Goal: Use online tool/utility: Utilize a website feature to perform a specific function

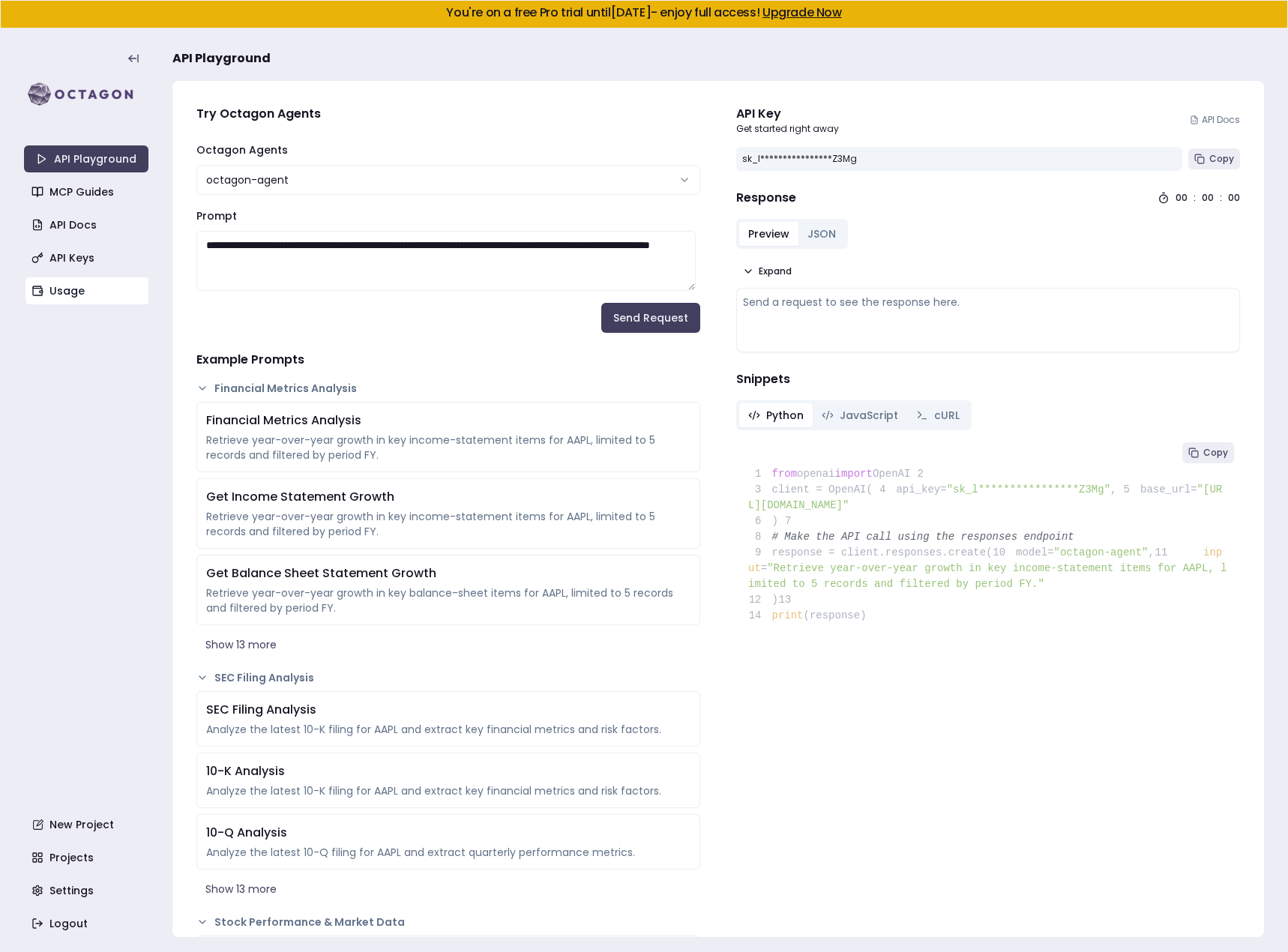
click at [86, 293] on link "Usage" at bounding box center [88, 291] width 125 height 27
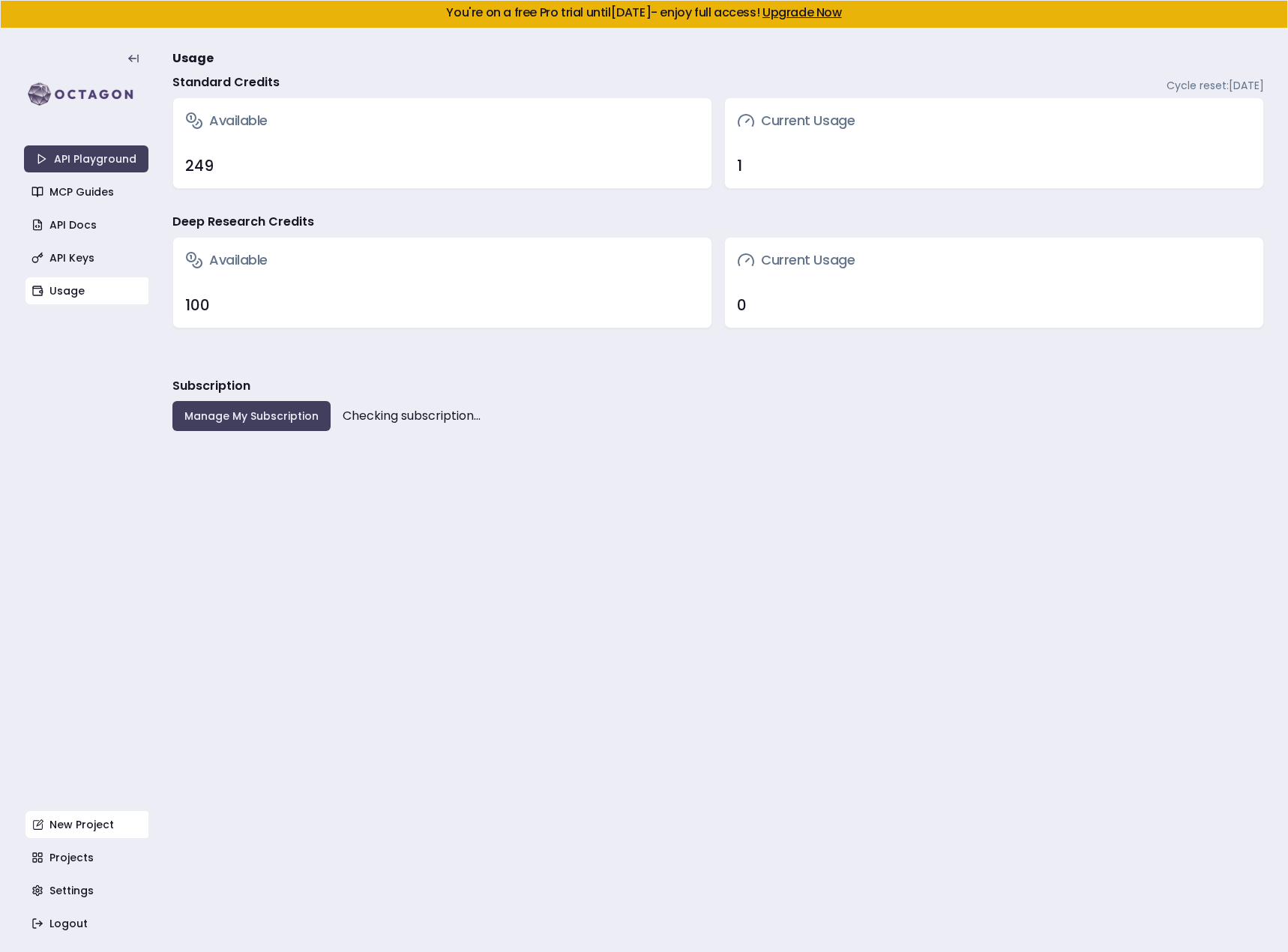
click at [70, 823] on link "New Project" at bounding box center [88, 825] width 125 height 27
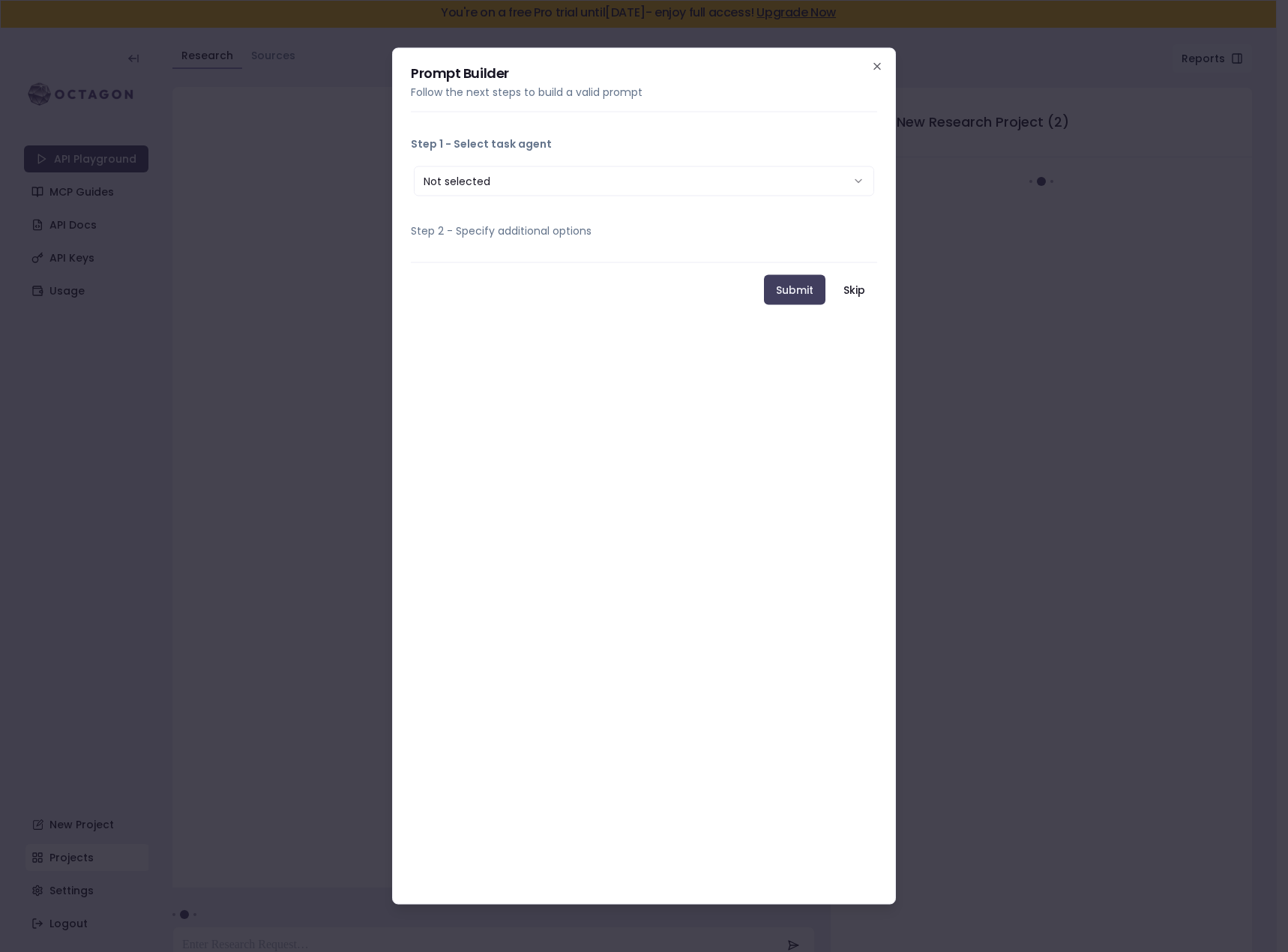
scroll to position [29, 0]
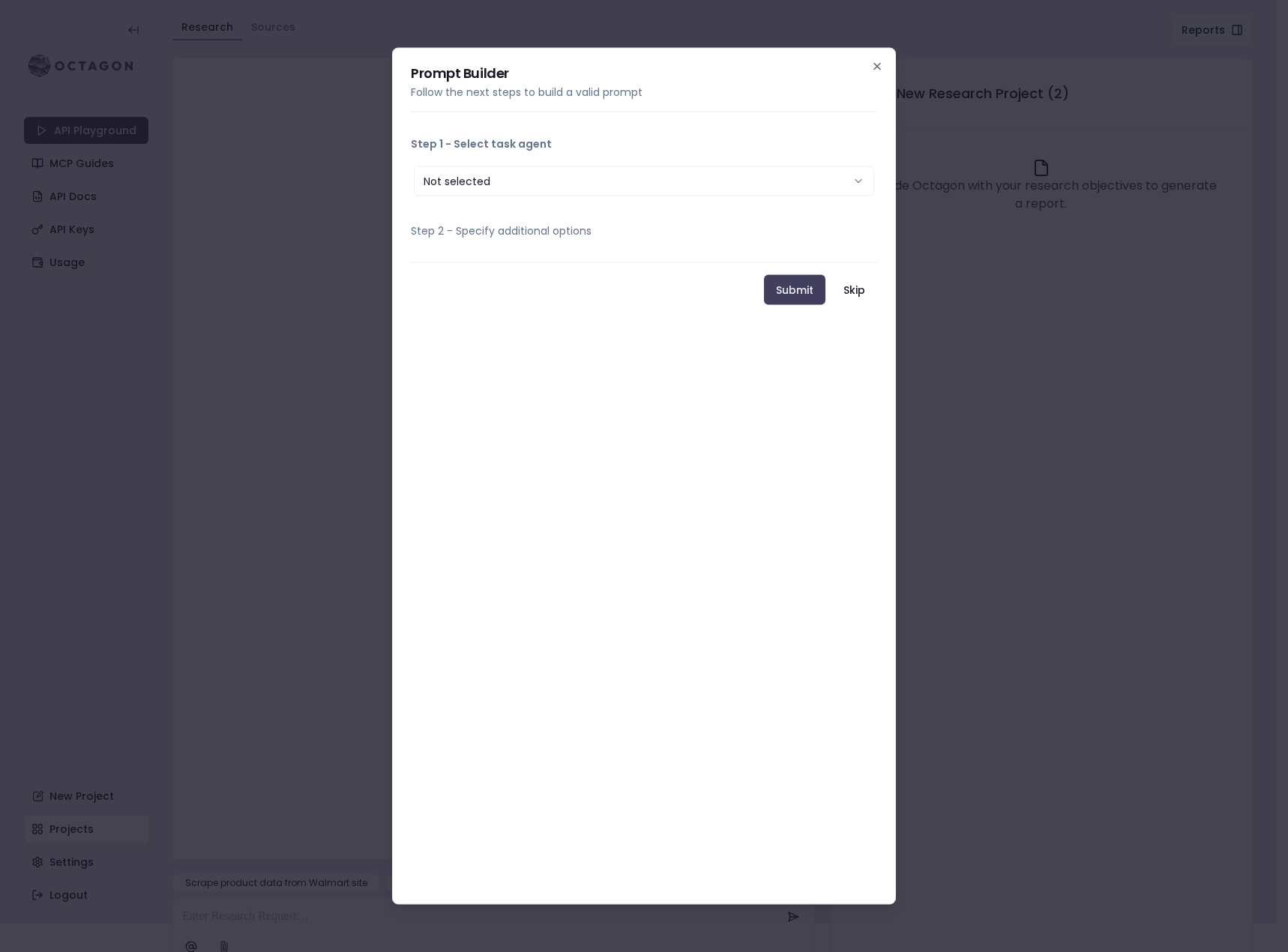
click at [529, 188] on button "Not selected" at bounding box center [644, 181] width 461 height 30
select select "**********"
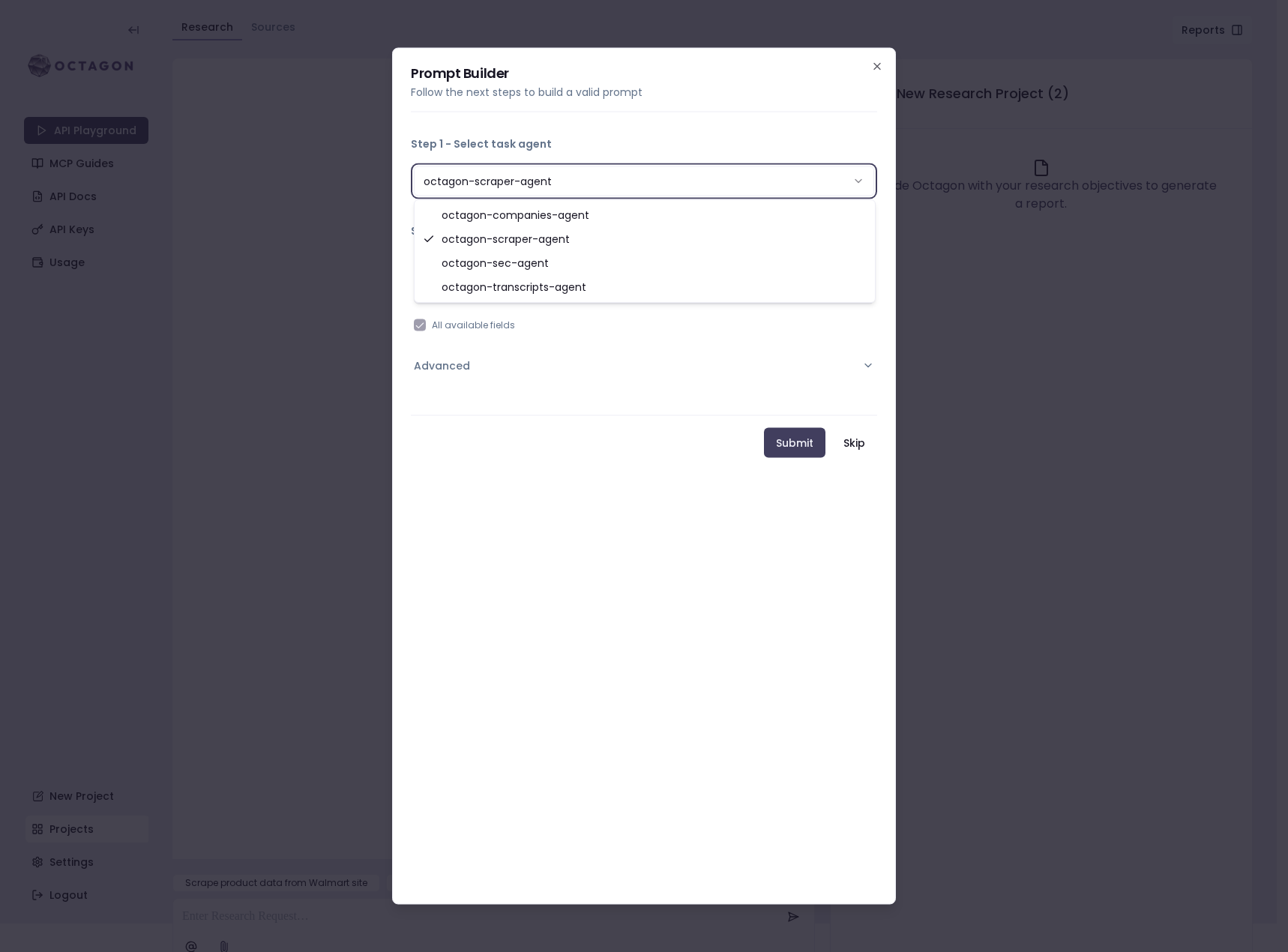
click at [644, 190] on button "octagon-scraper-agent" at bounding box center [644, 181] width 461 height 30
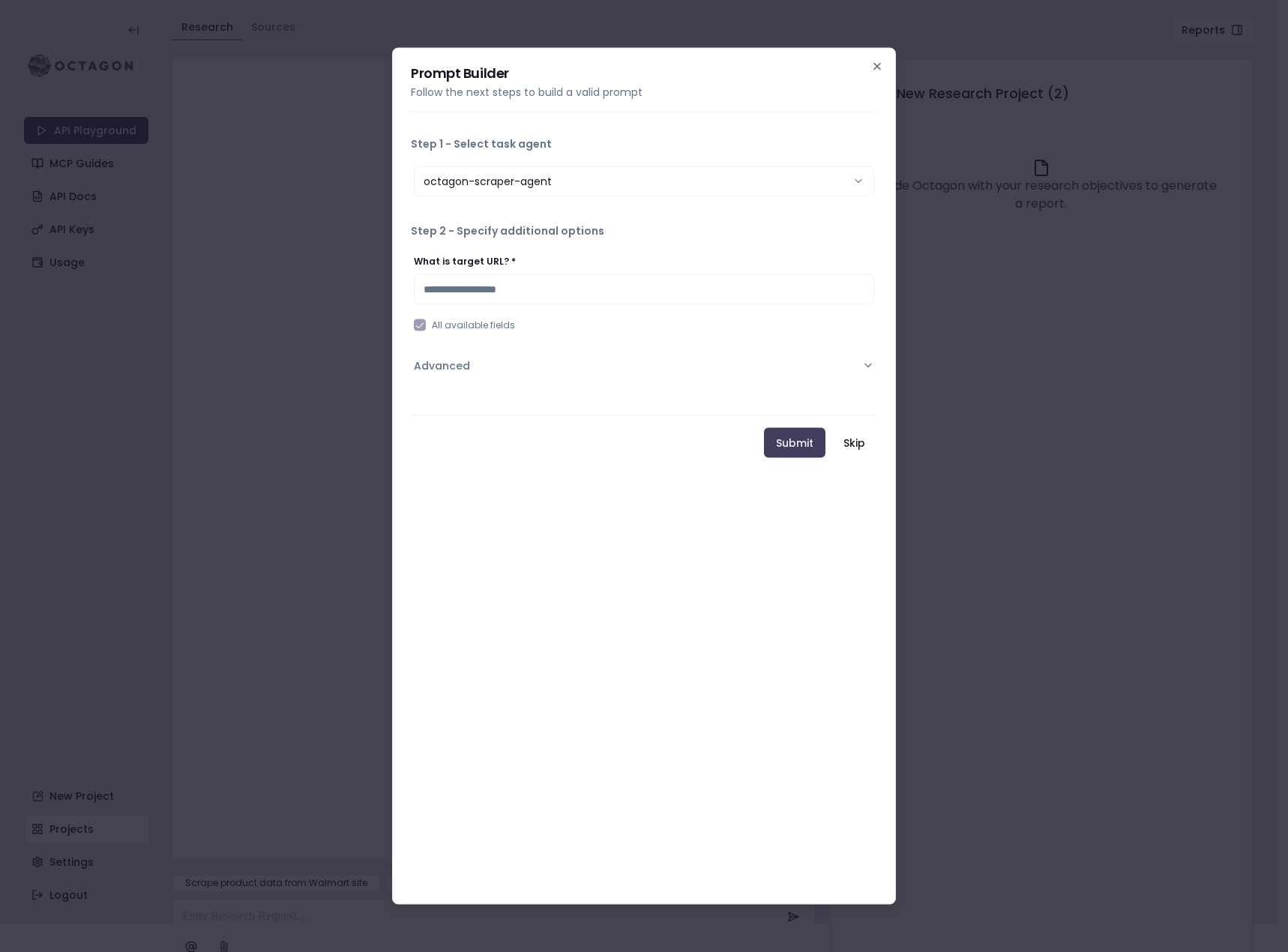
click at [527, 291] on input "What is target URL? *" at bounding box center [644, 290] width 461 height 30
paste input "**********"
type input "**********"
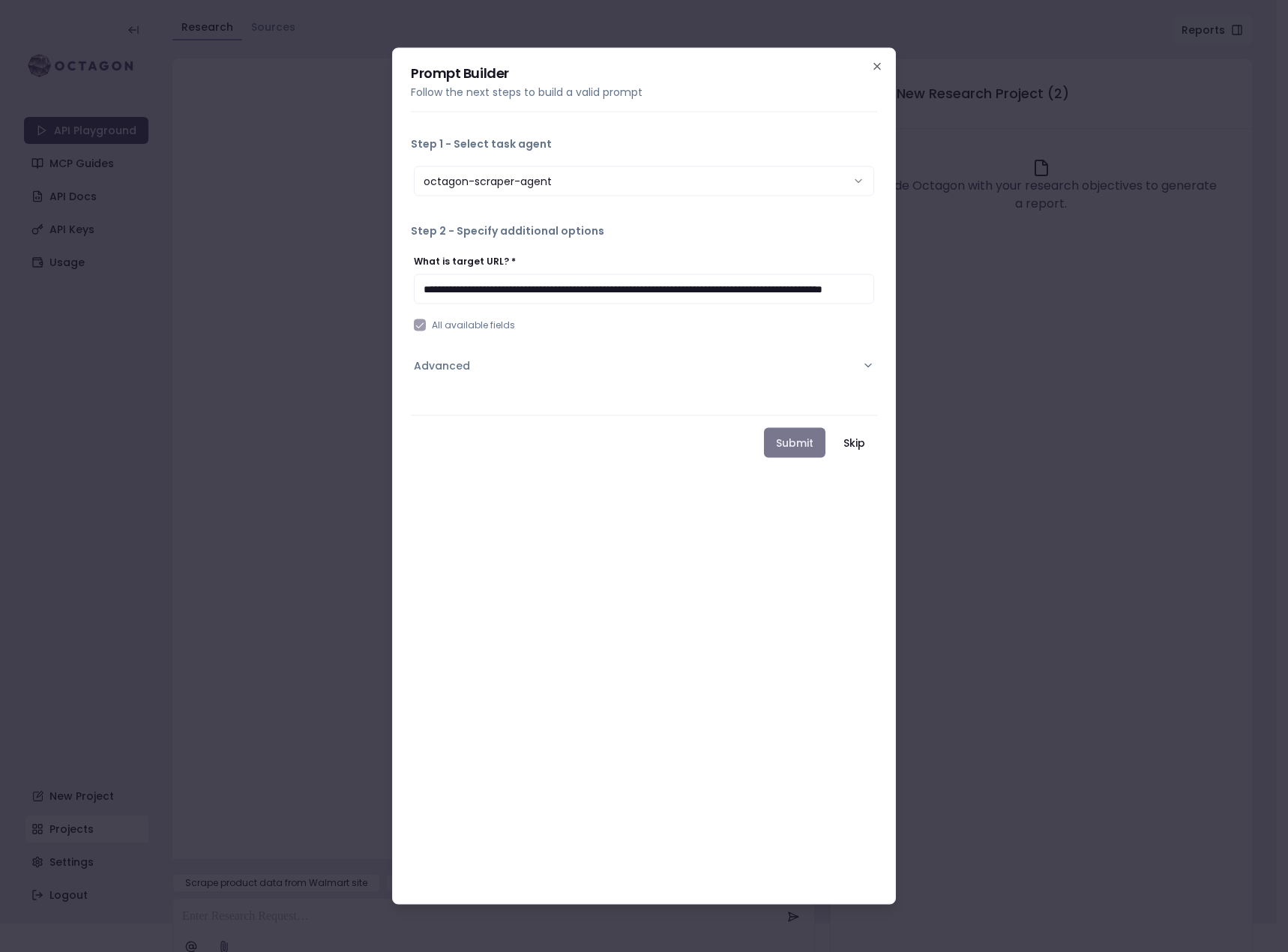
click at [786, 452] on button "Submit" at bounding box center [794, 443] width 61 height 30
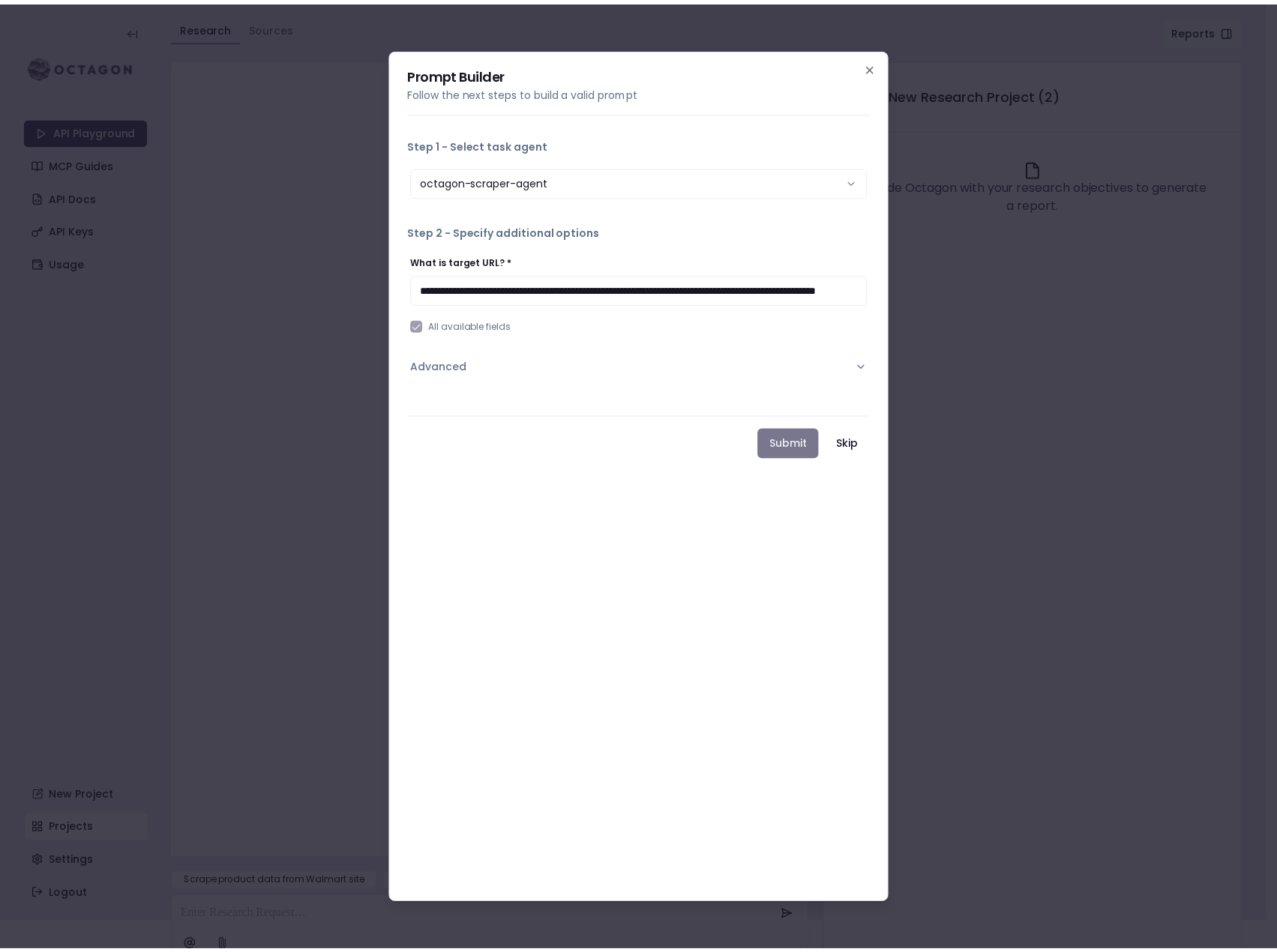
scroll to position [14, 0]
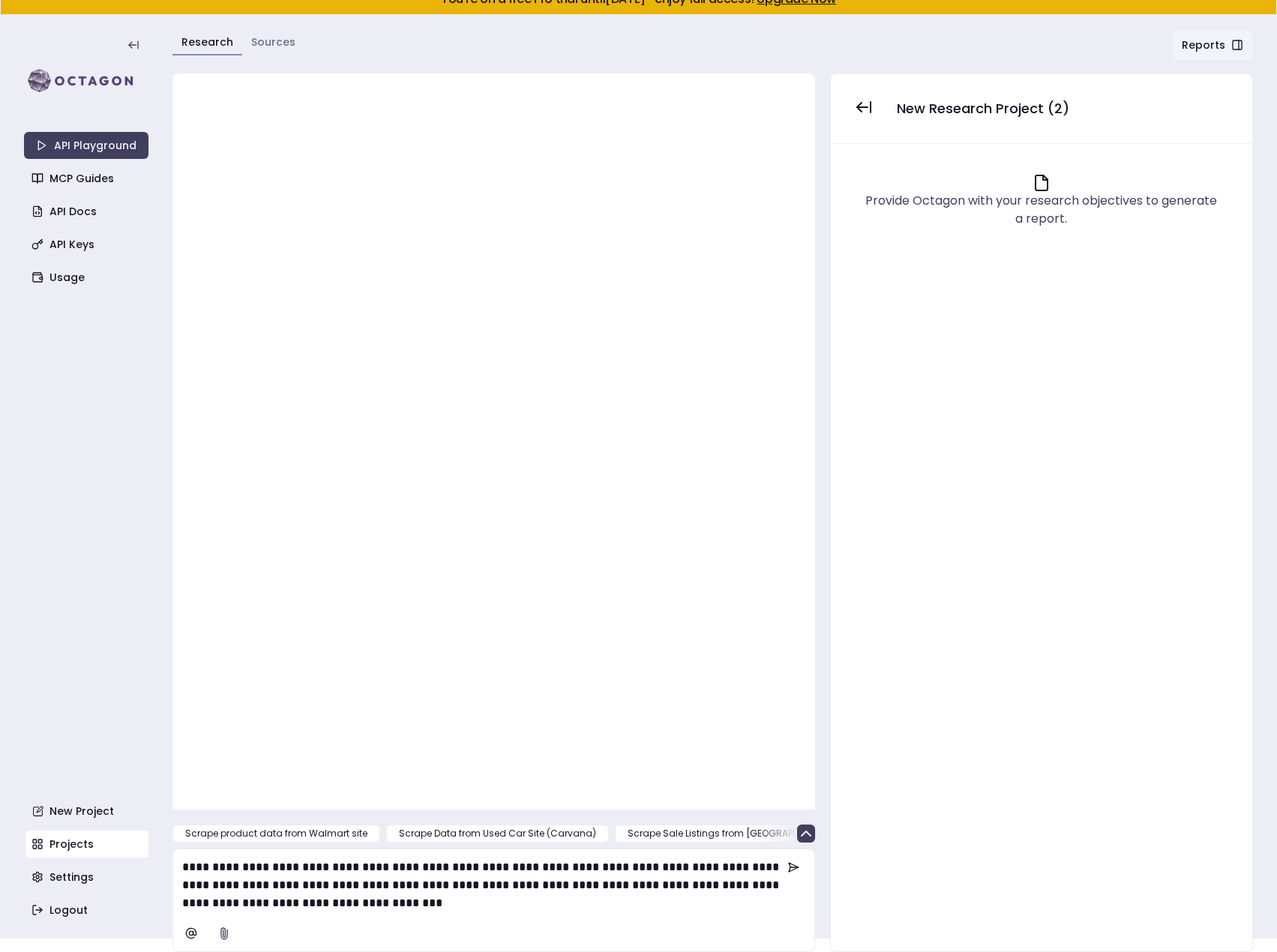
click at [689, 904] on p "**********" at bounding box center [483, 885] width 601 height 54
click at [794, 864] on icon at bounding box center [794, 867] width 12 height 12
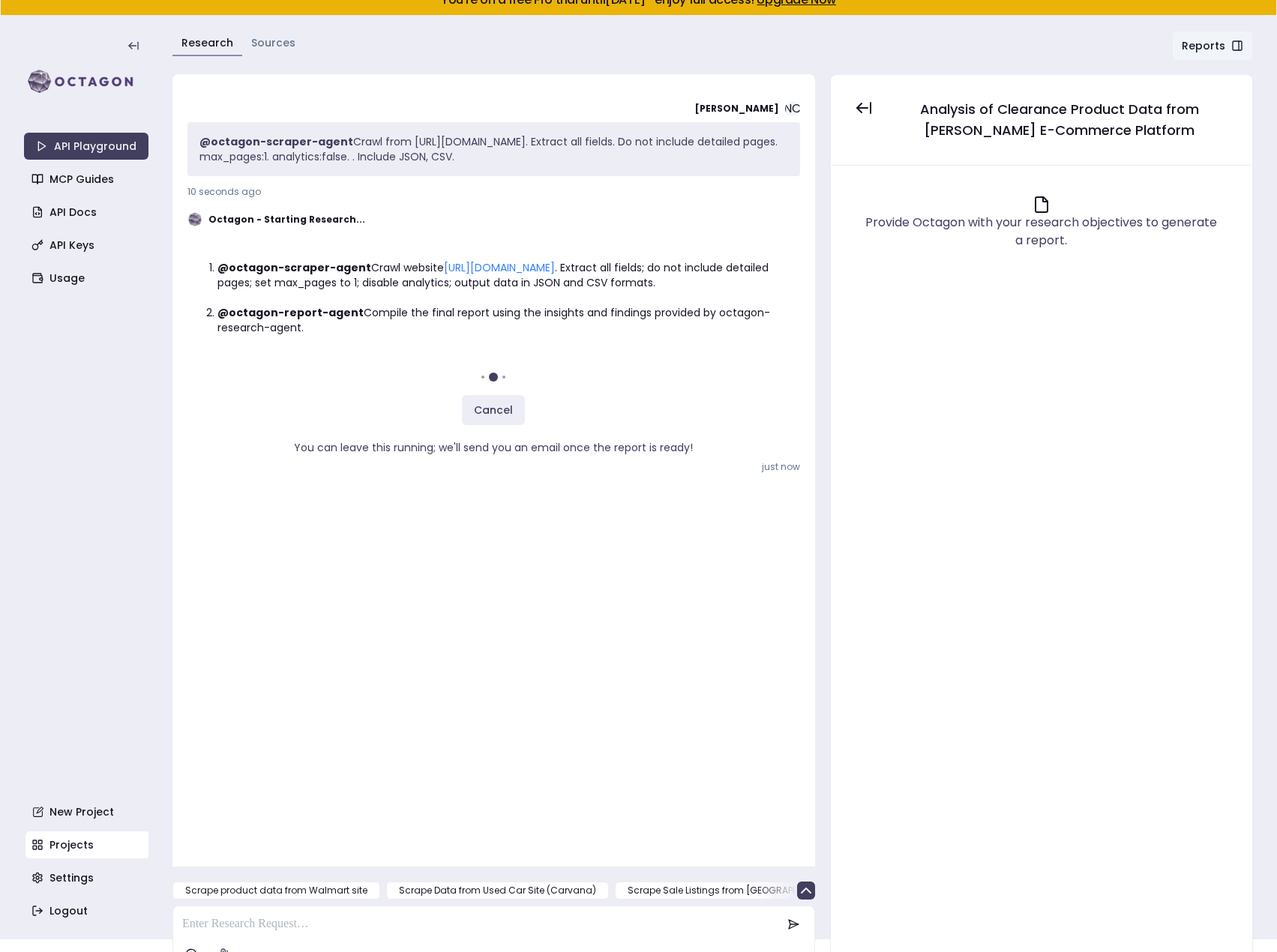
scroll to position [34, 0]
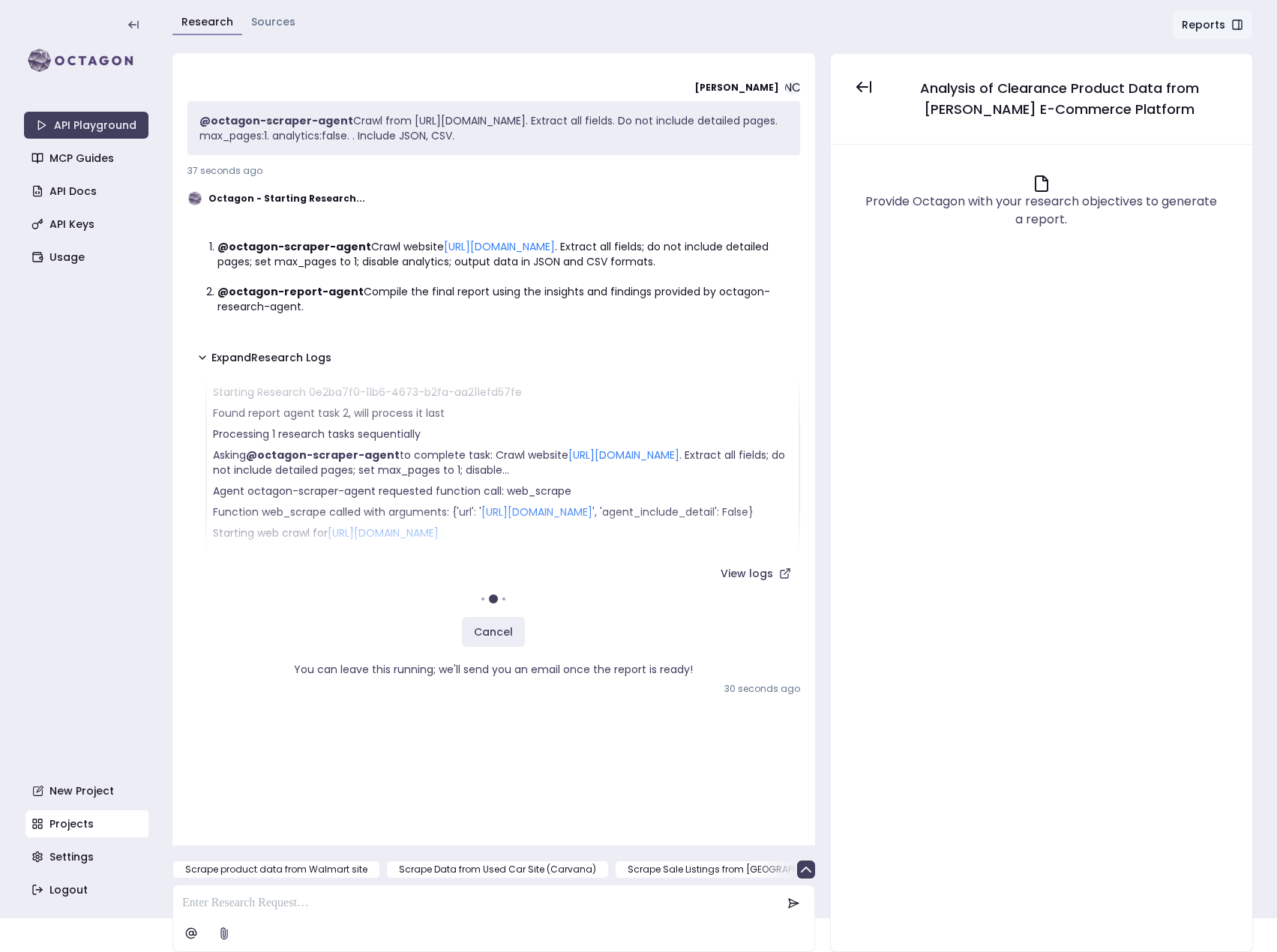
click at [823, 312] on div "Noah Cox NC @octagon-scraper-agent Crawl from https://www.dillards.com/c/sale-c…" at bounding box center [713, 502] width 1081 height 899
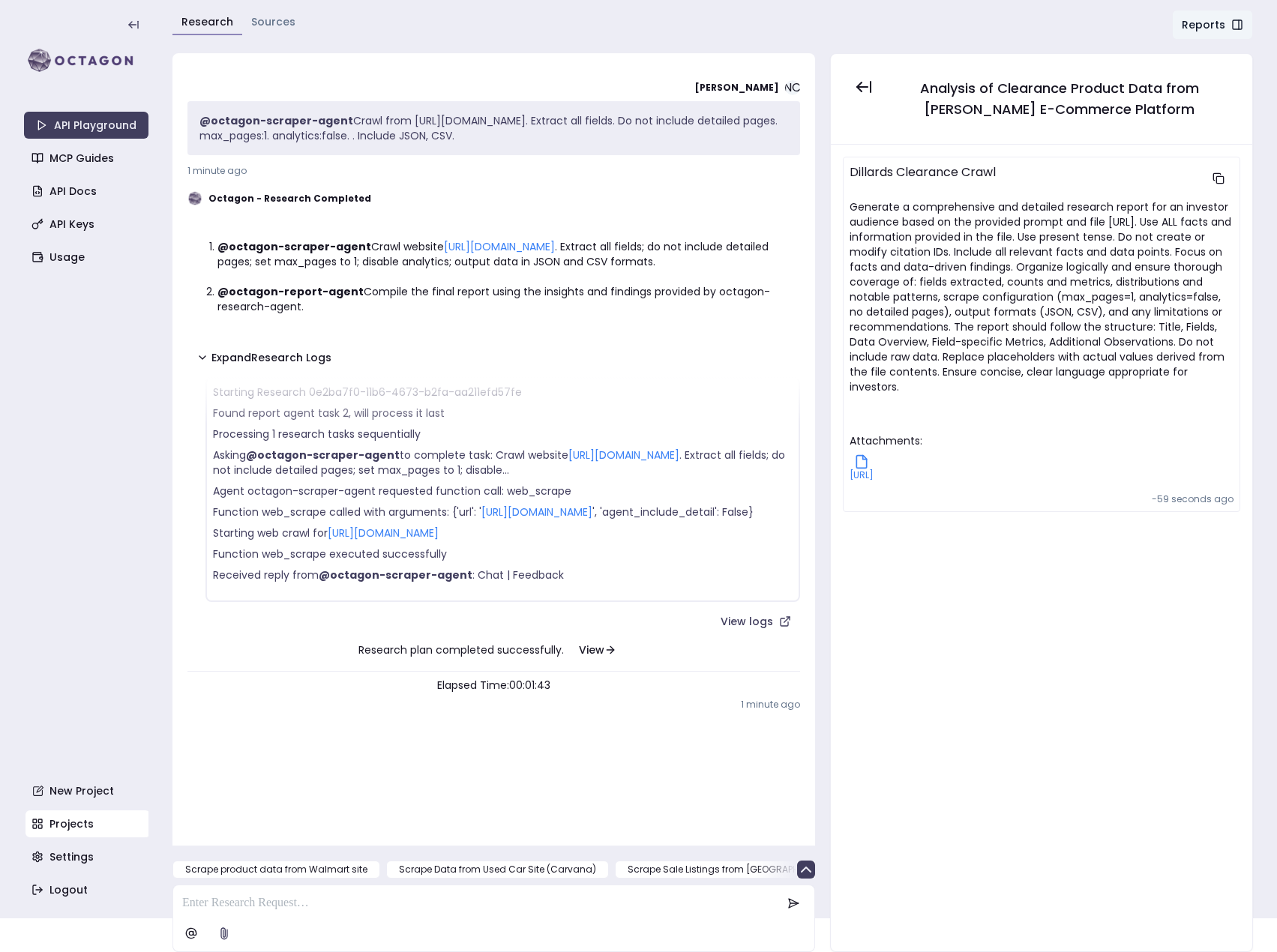
scroll to position [450, 0]
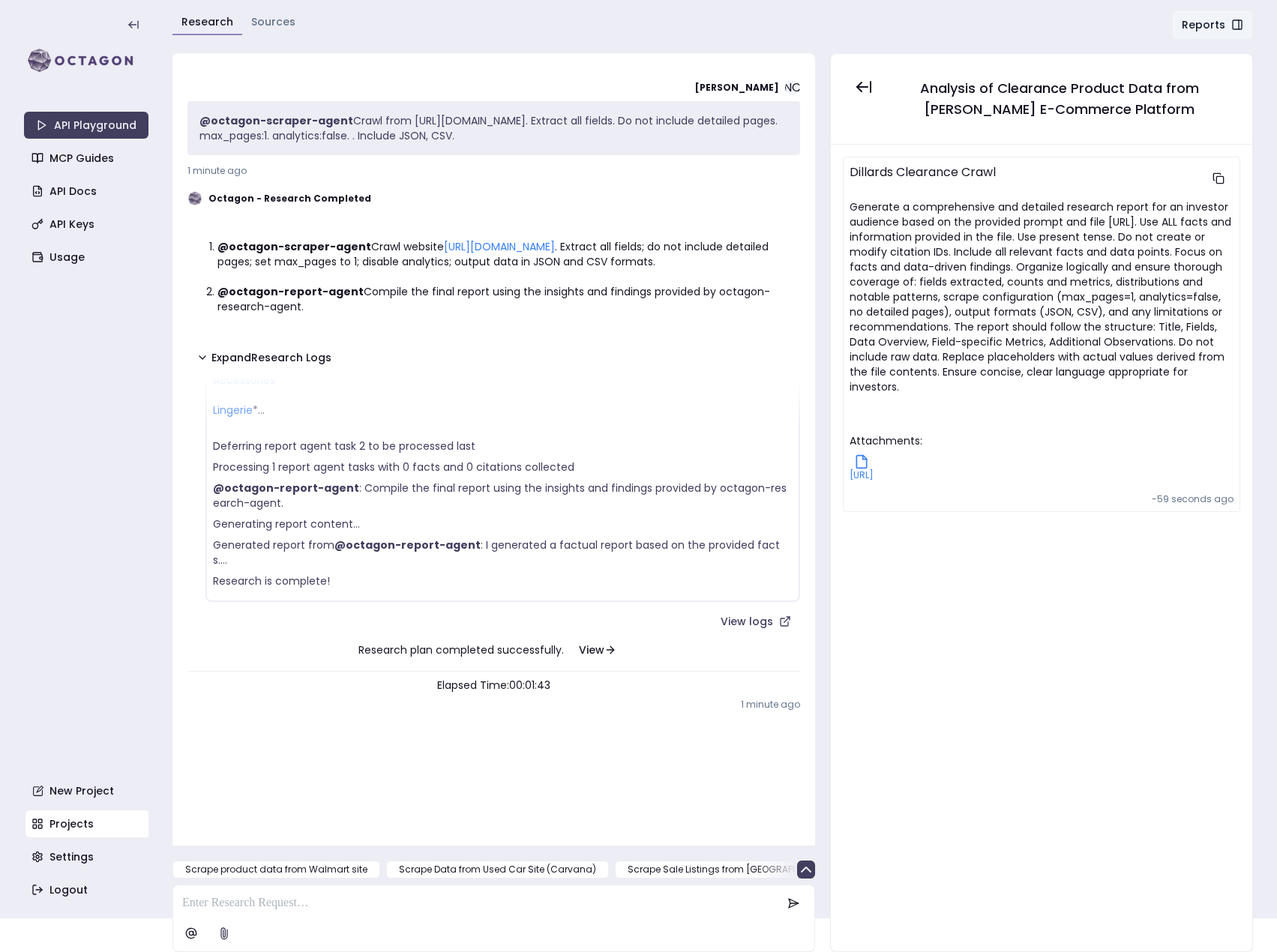
click at [869, 458] on icon at bounding box center [862, 462] width 15 height 15
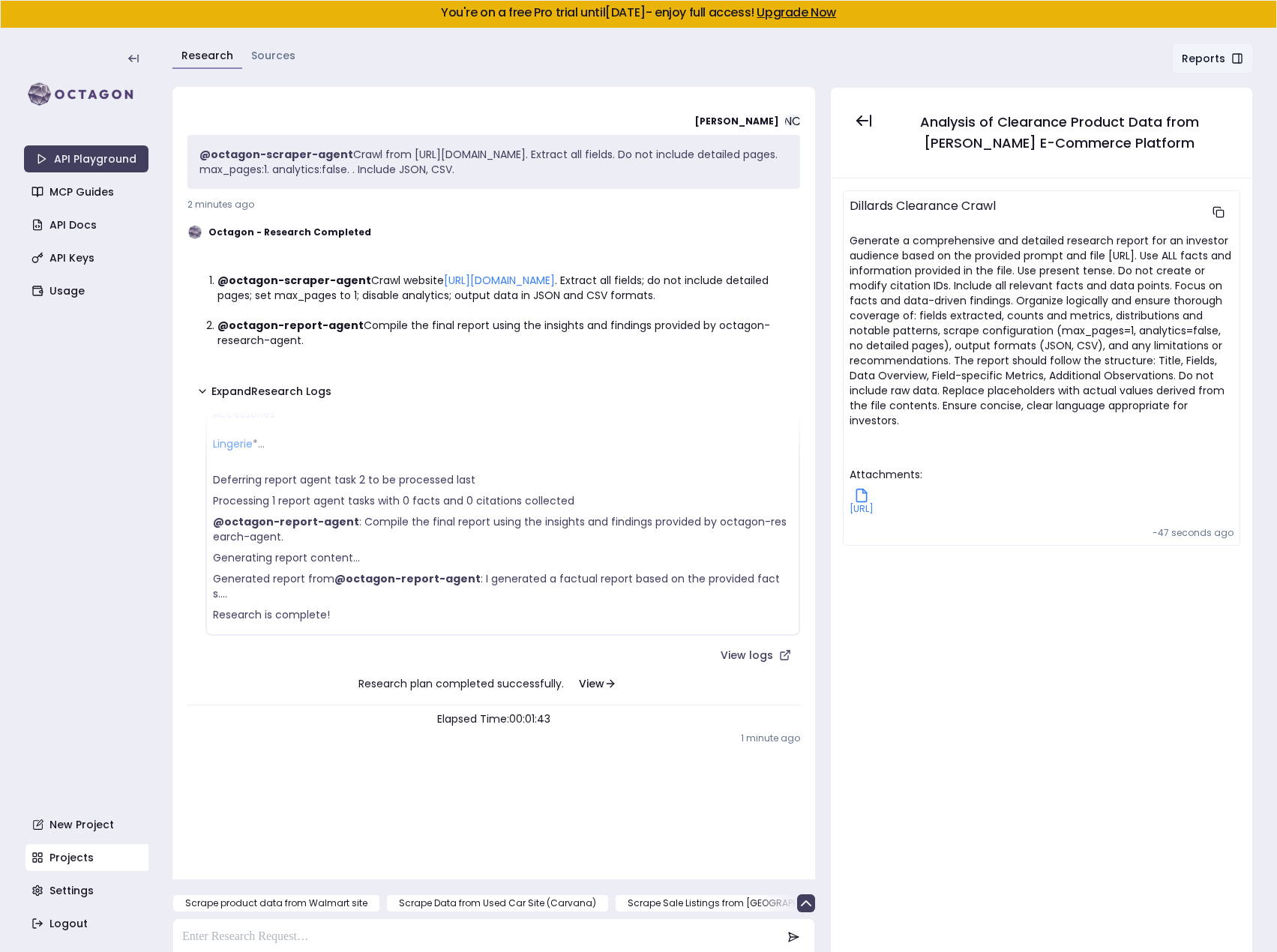
scroll to position [34, 0]
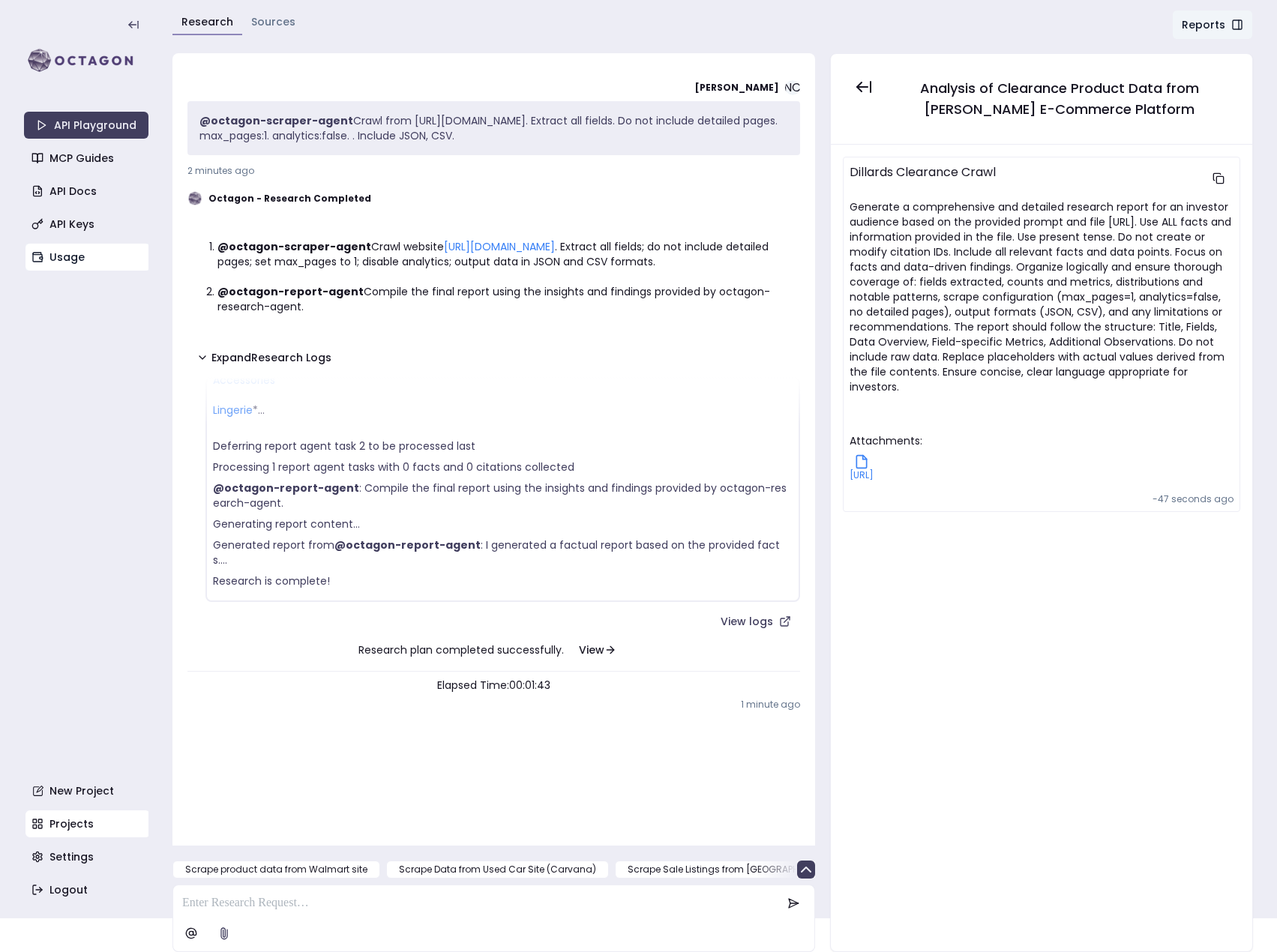
click at [57, 257] on link "Usage" at bounding box center [88, 257] width 125 height 27
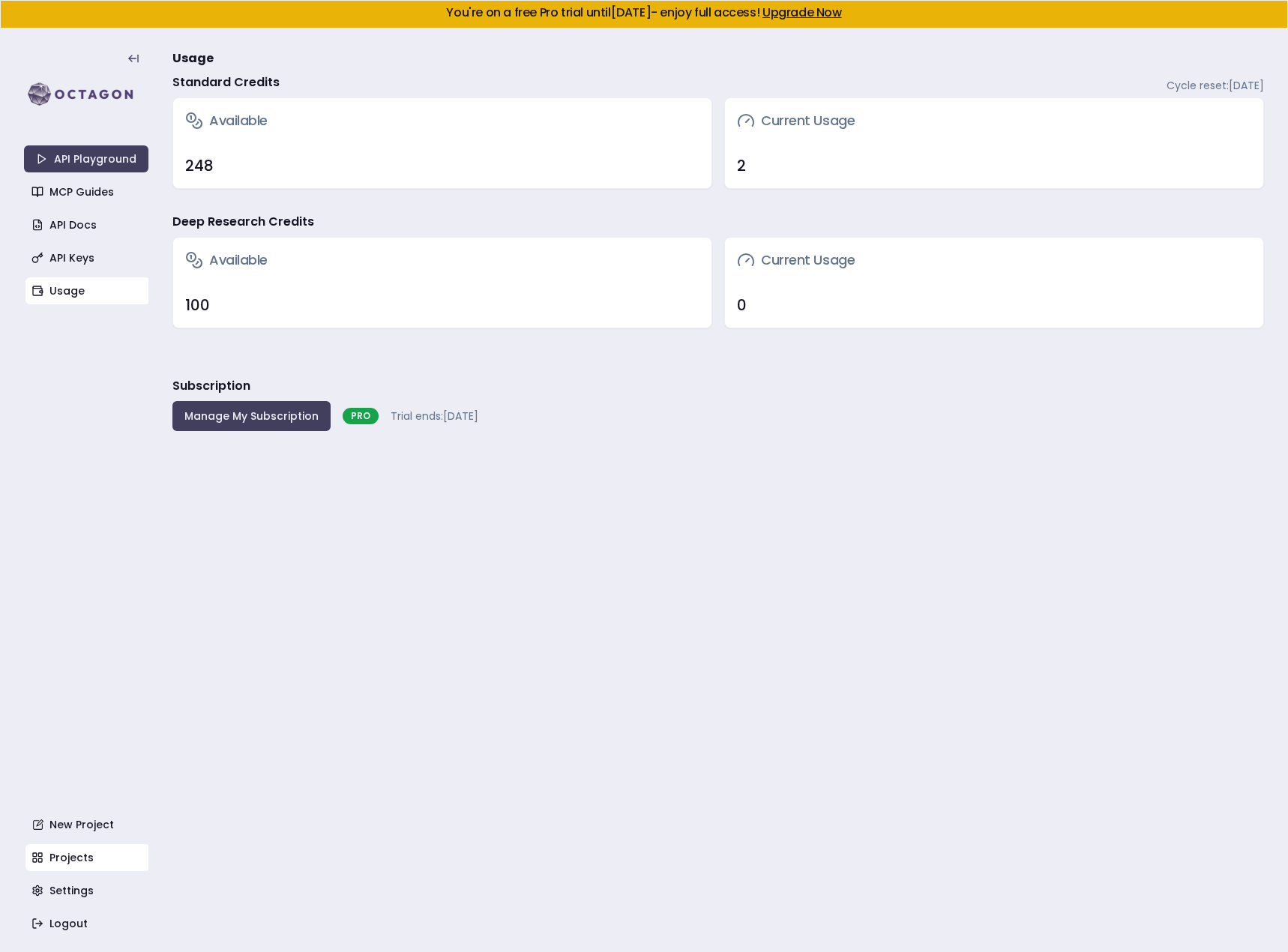
click at [90, 860] on link "Projects" at bounding box center [88, 857] width 125 height 27
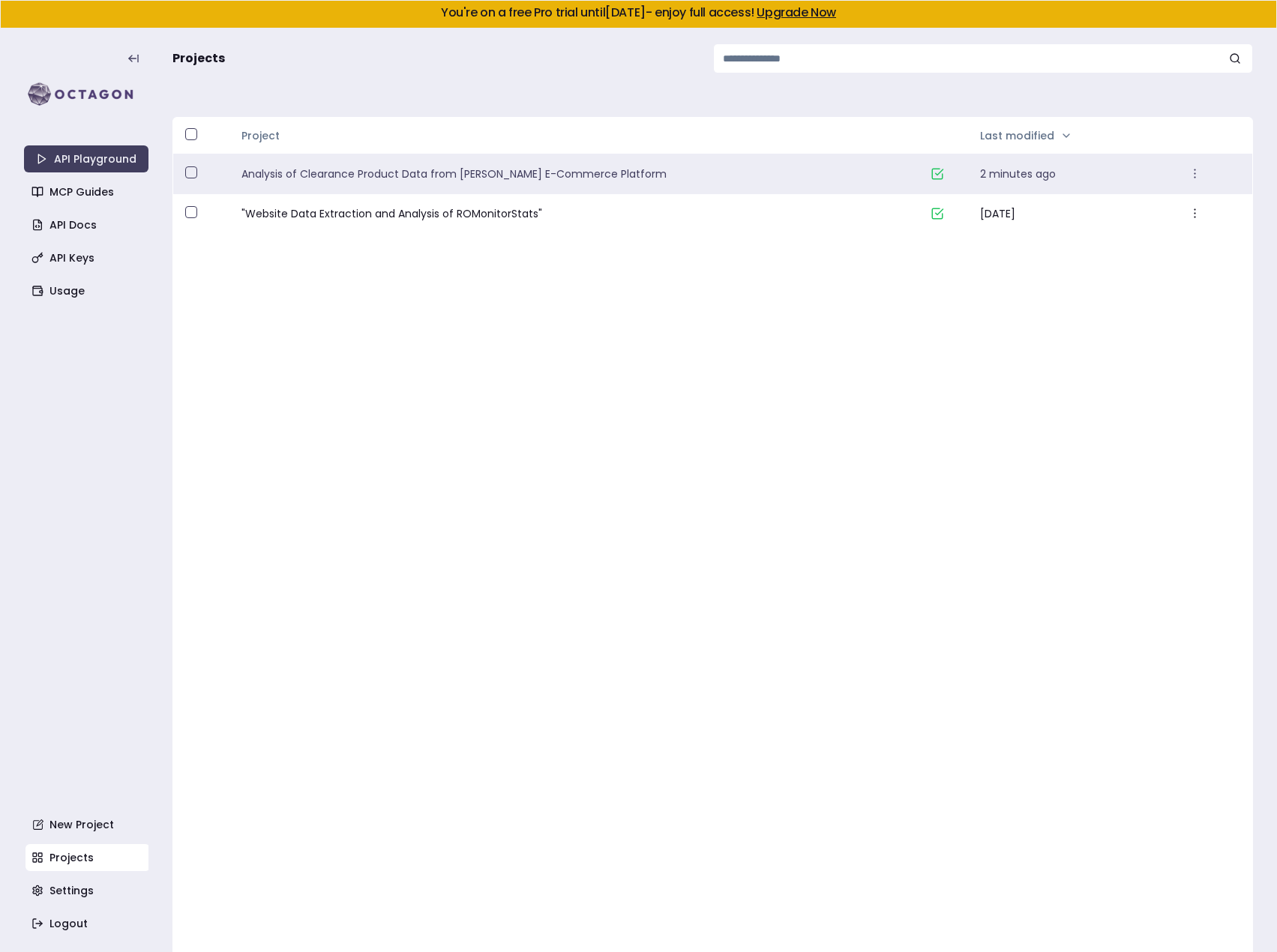
click at [412, 168] on link "Analysis of Clearance Product Data from Dillard's E-Commerce Platform" at bounding box center [579, 174] width 677 height 15
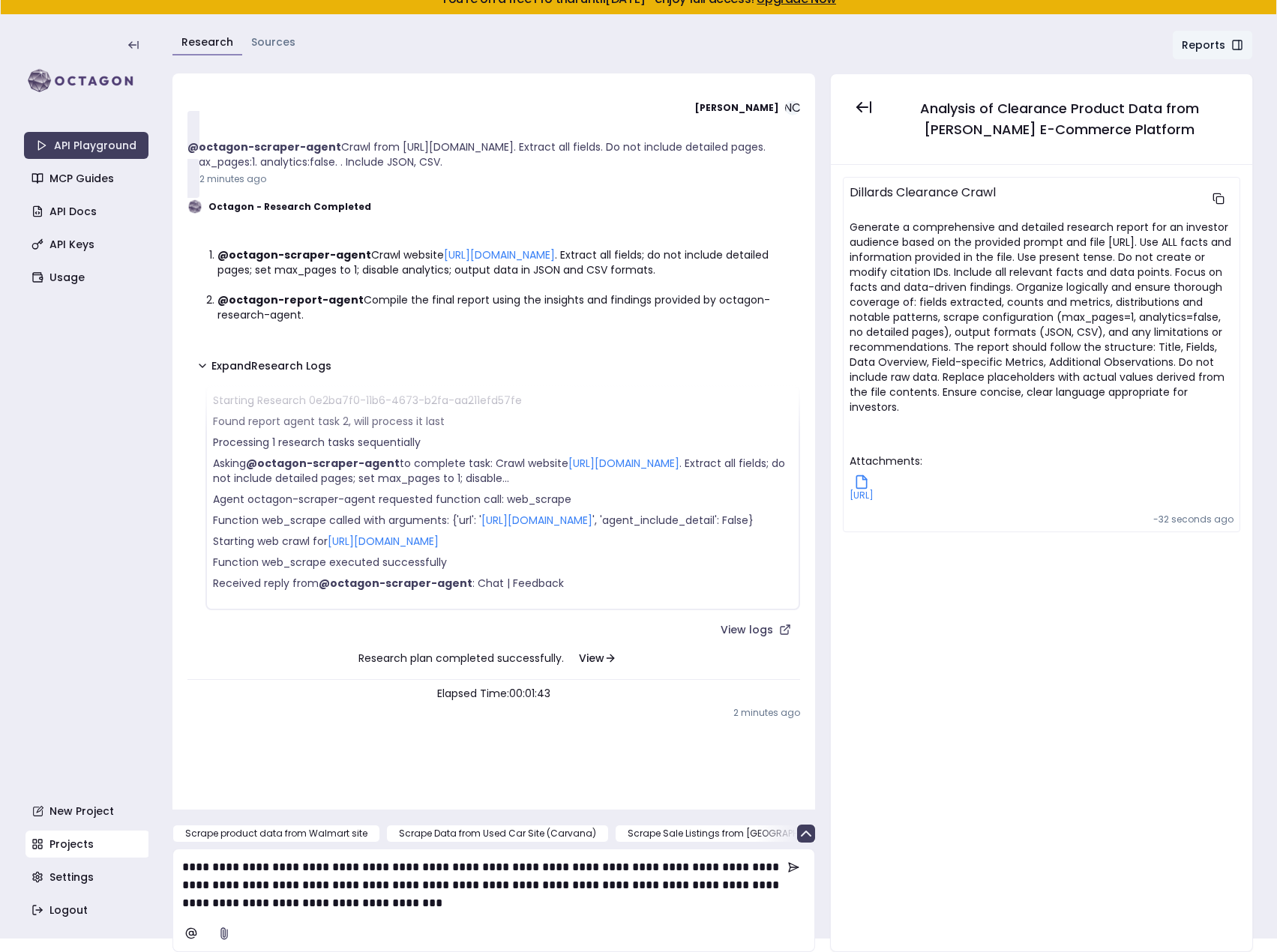
scroll to position [450, 0]
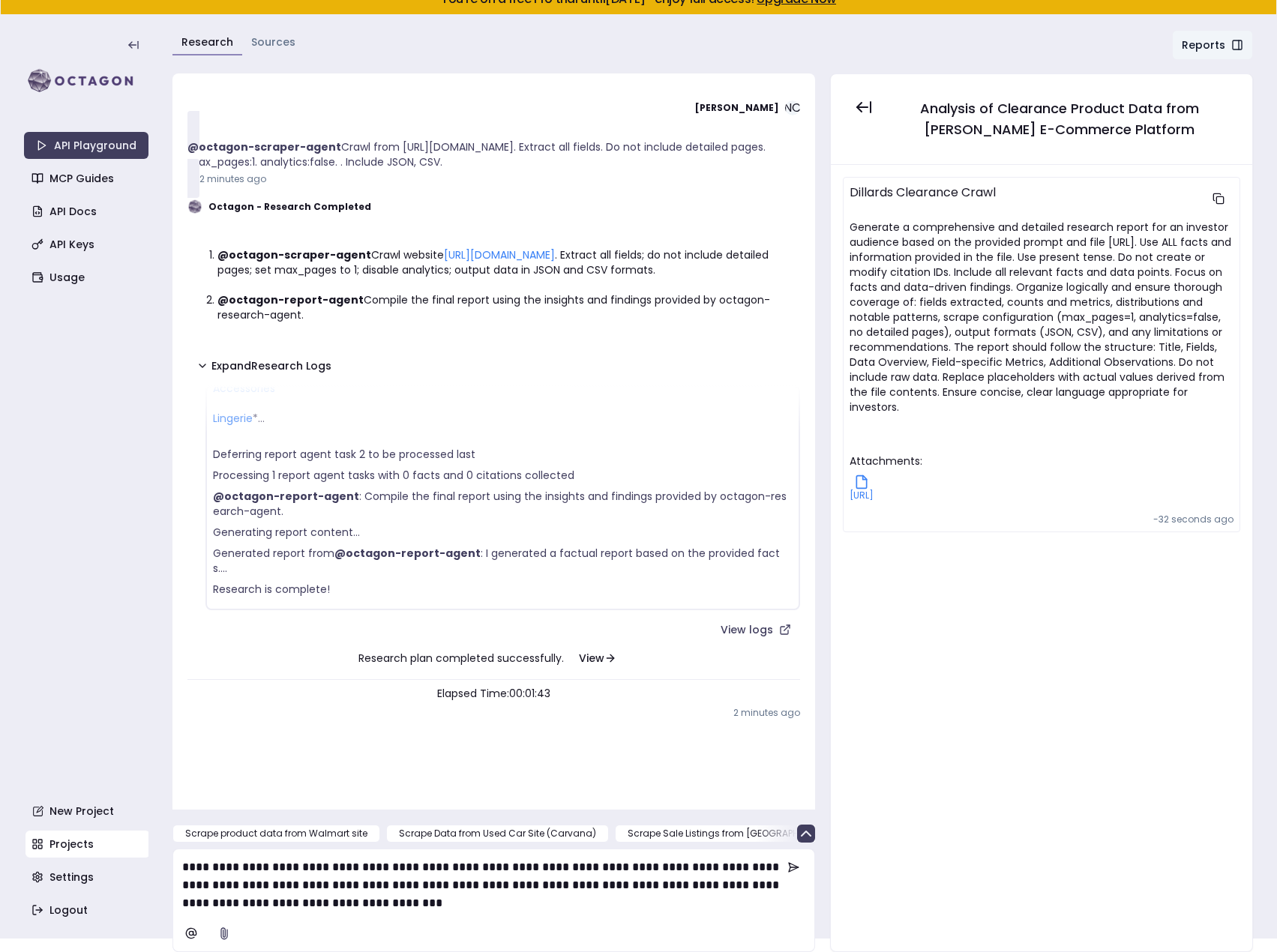
click at [682, 906] on p "**********" at bounding box center [483, 885] width 601 height 54
click at [704, 901] on p "**********" at bounding box center [483, 885] width 601 height 54
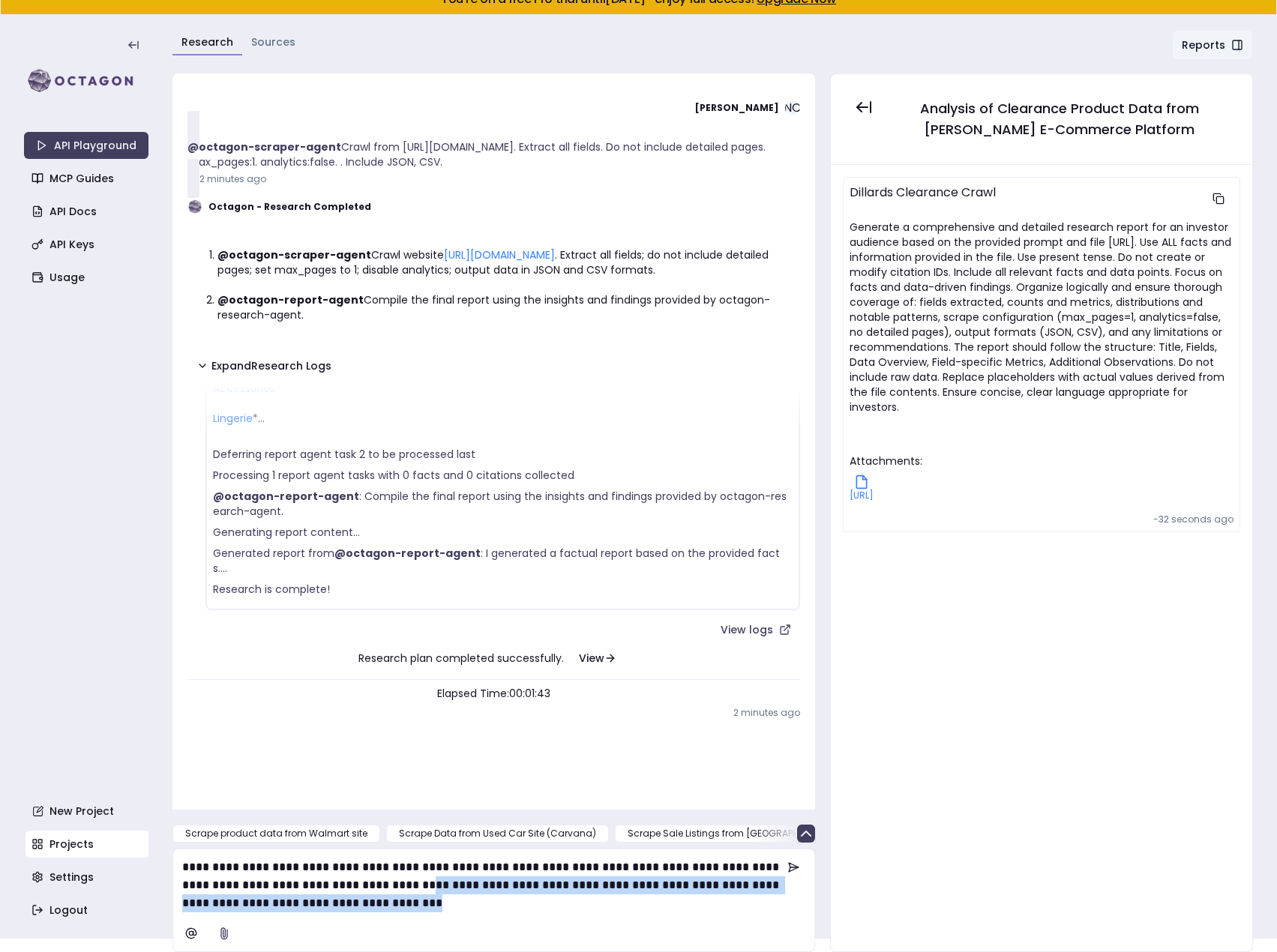
drag, startPoint x: 700, startPoint y: 901, endPoint x: 645, endPoint y: 884, distance: 57.6
click at [645, 884] on p "**********" at bounding box center [483, 885] width 601 height 54
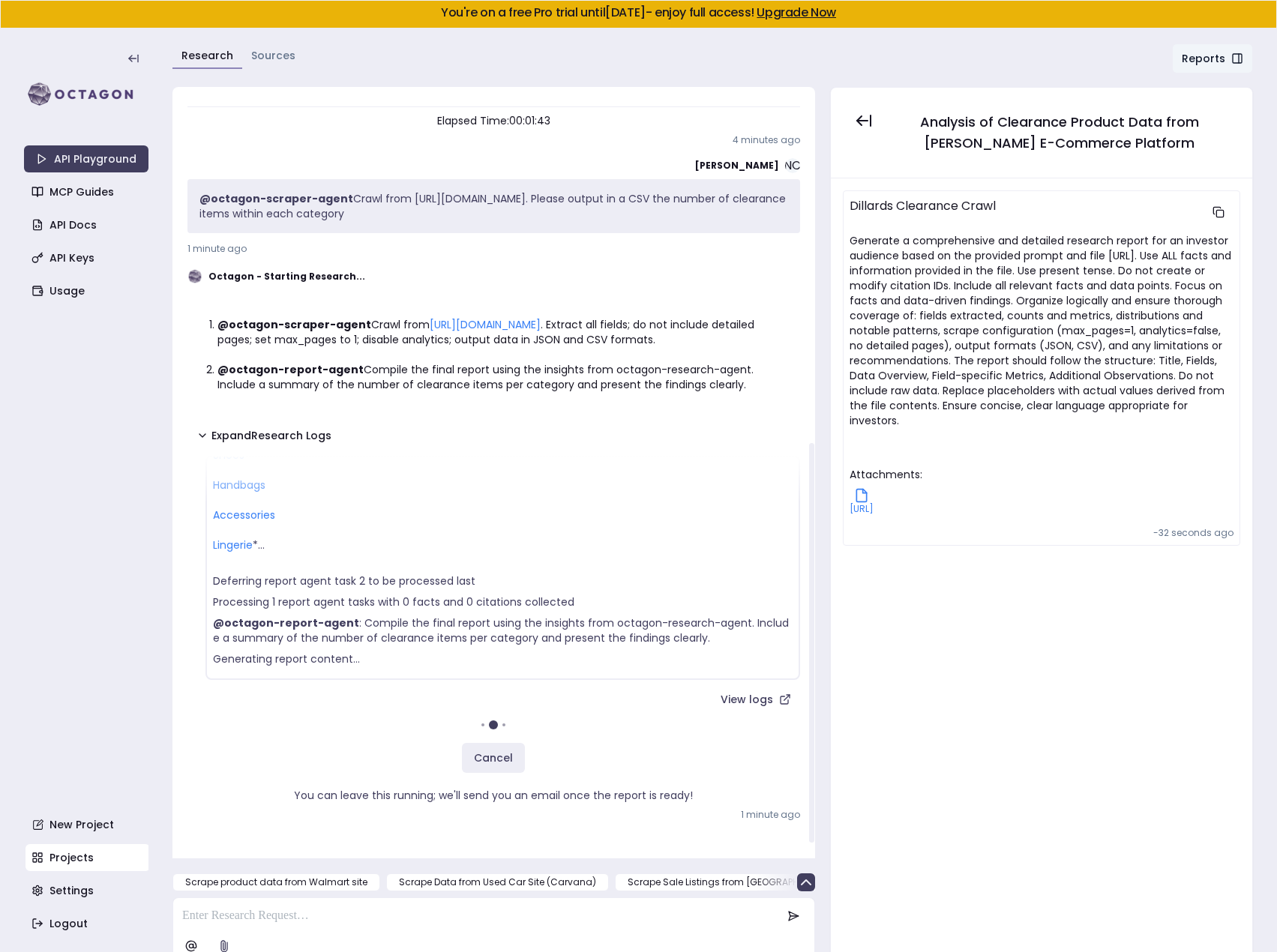
scroll to position [13, 0]
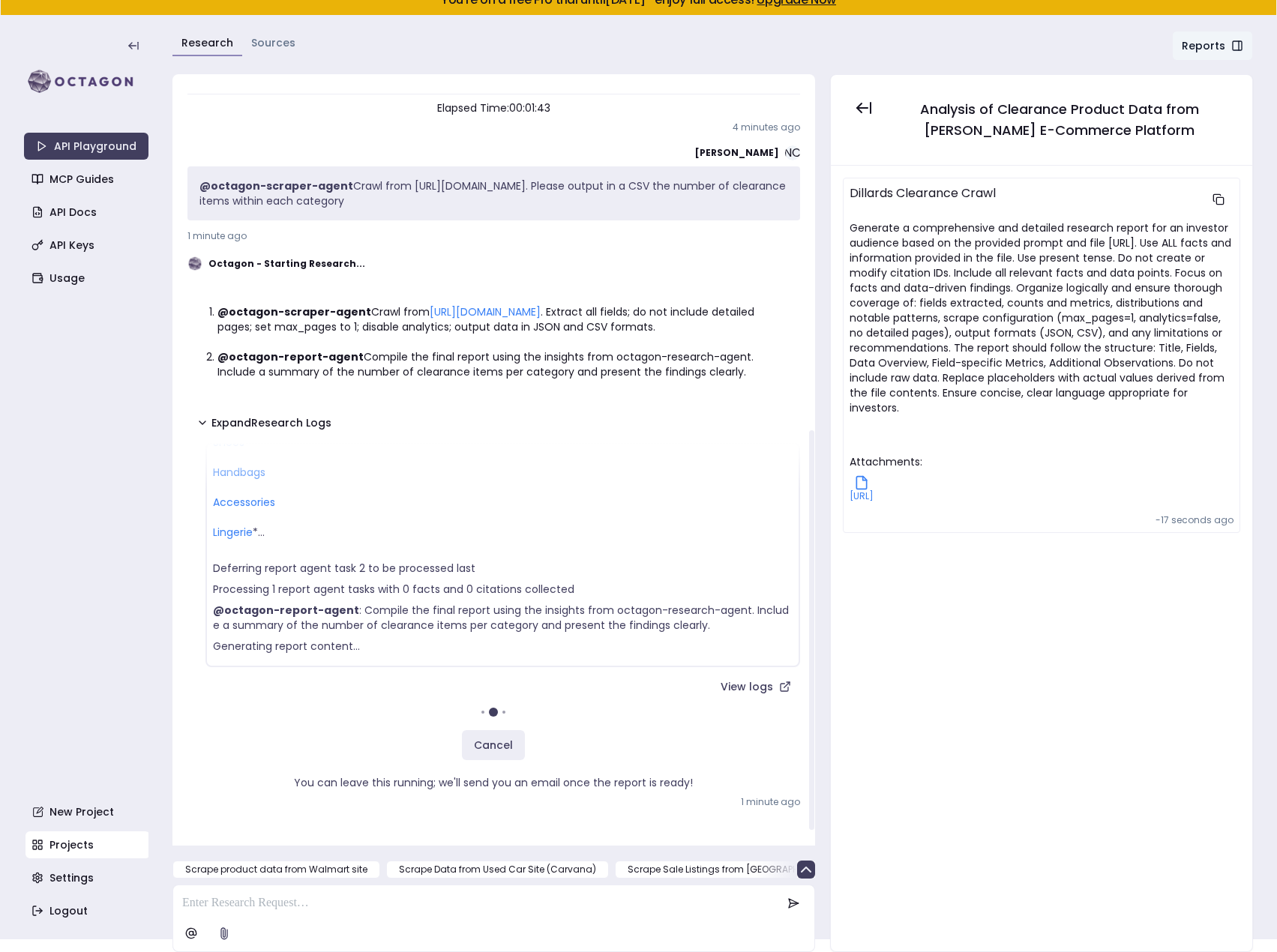
click at [282, 45] on link "Sources" at bounding box center [273, 43] width 44 height 15
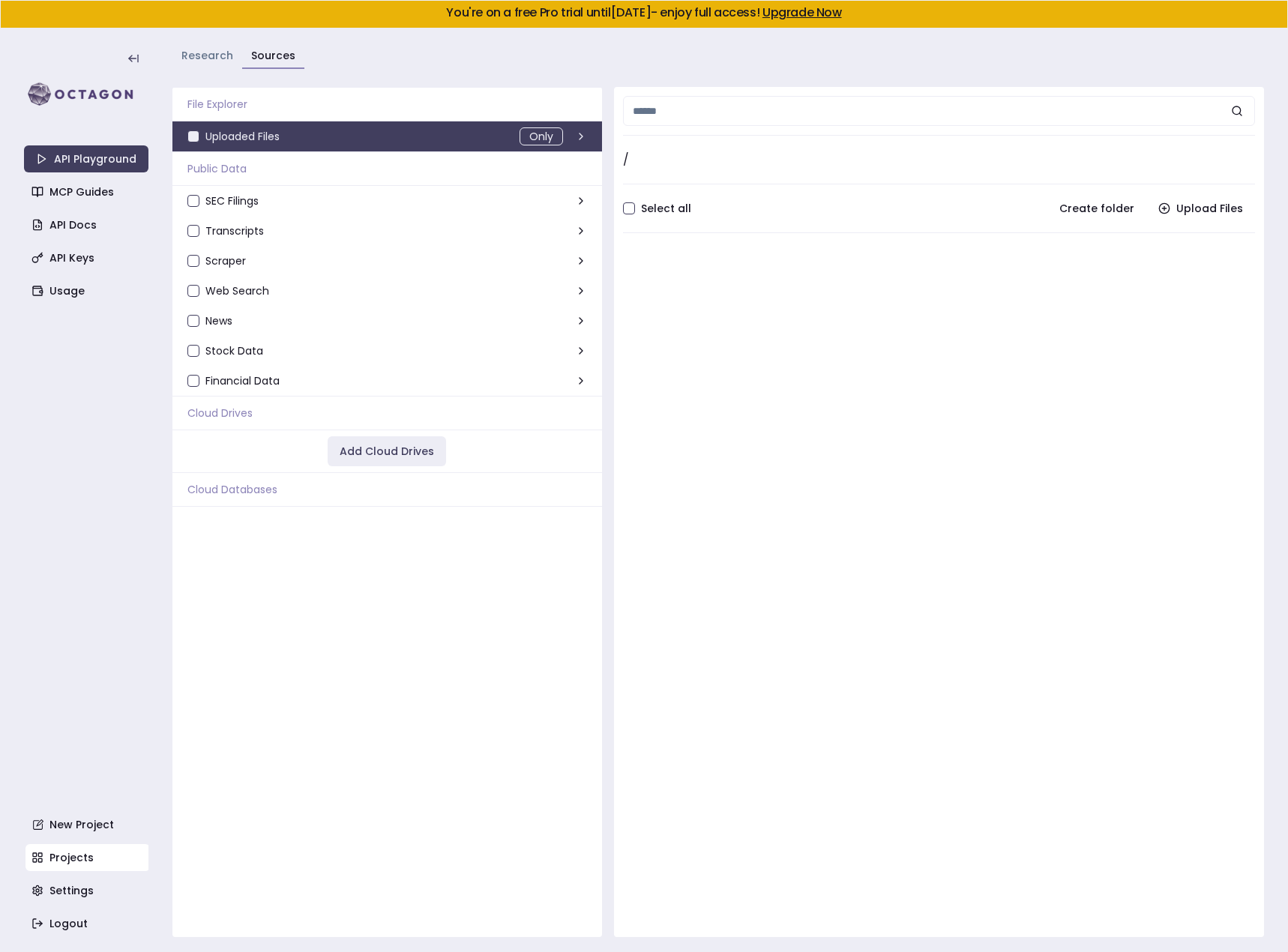
click at [198, 53] on link "Research" at bounding box center [207, 55] width 51 height 15
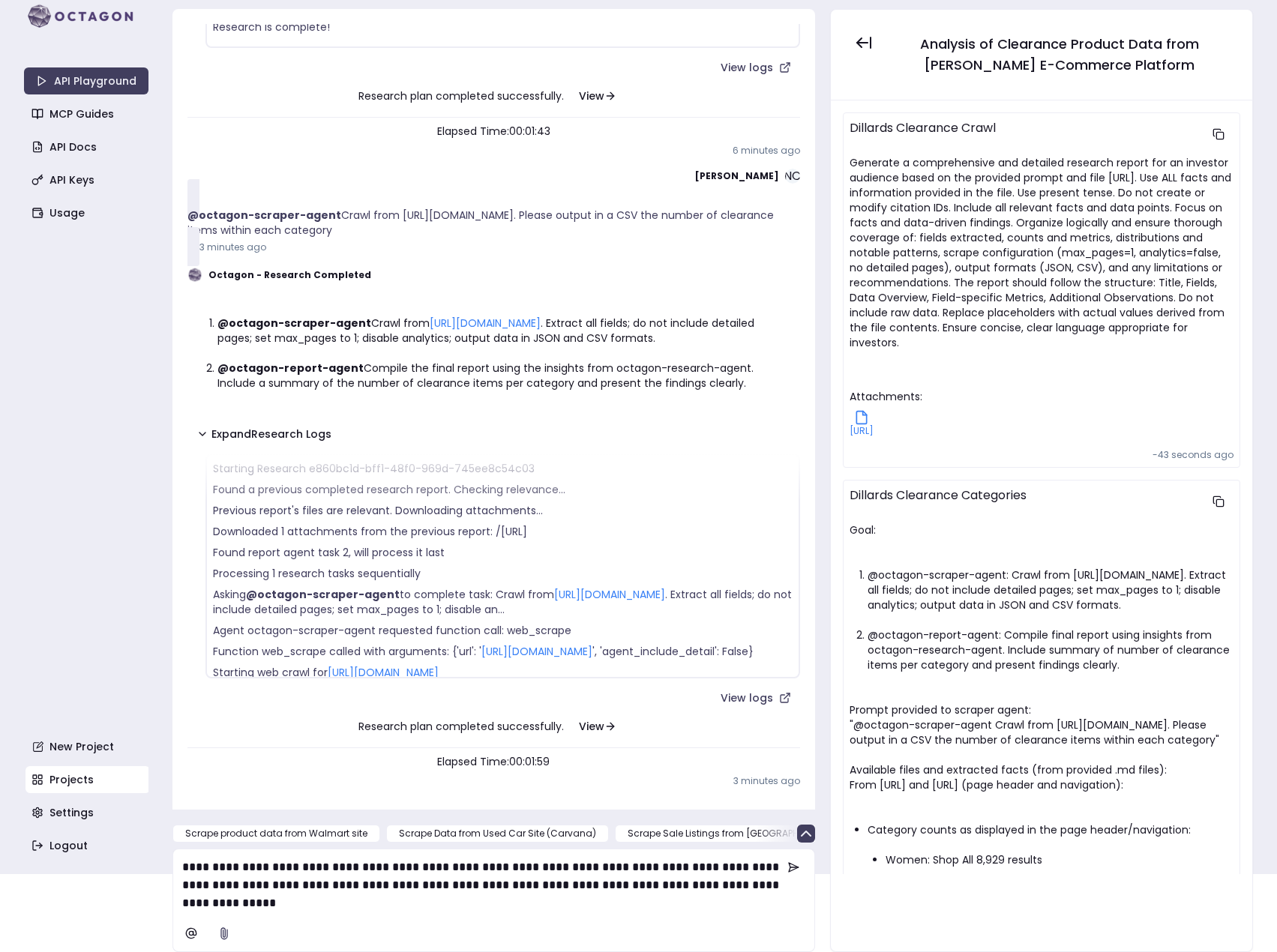
scroll to position [558, 0]
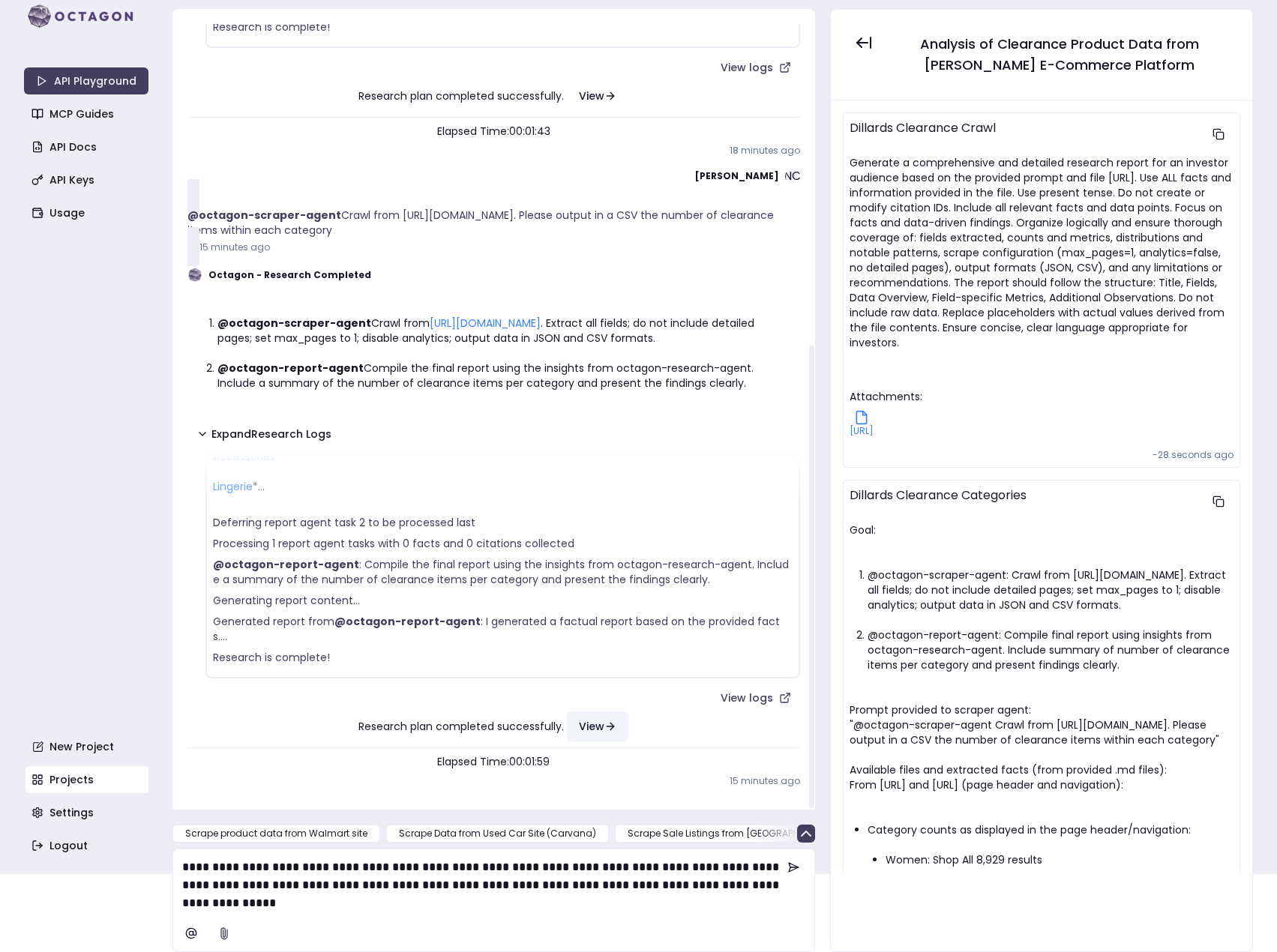
click at [616, 730] on button "View" at bounding box center [597, 727] width 61 height 30
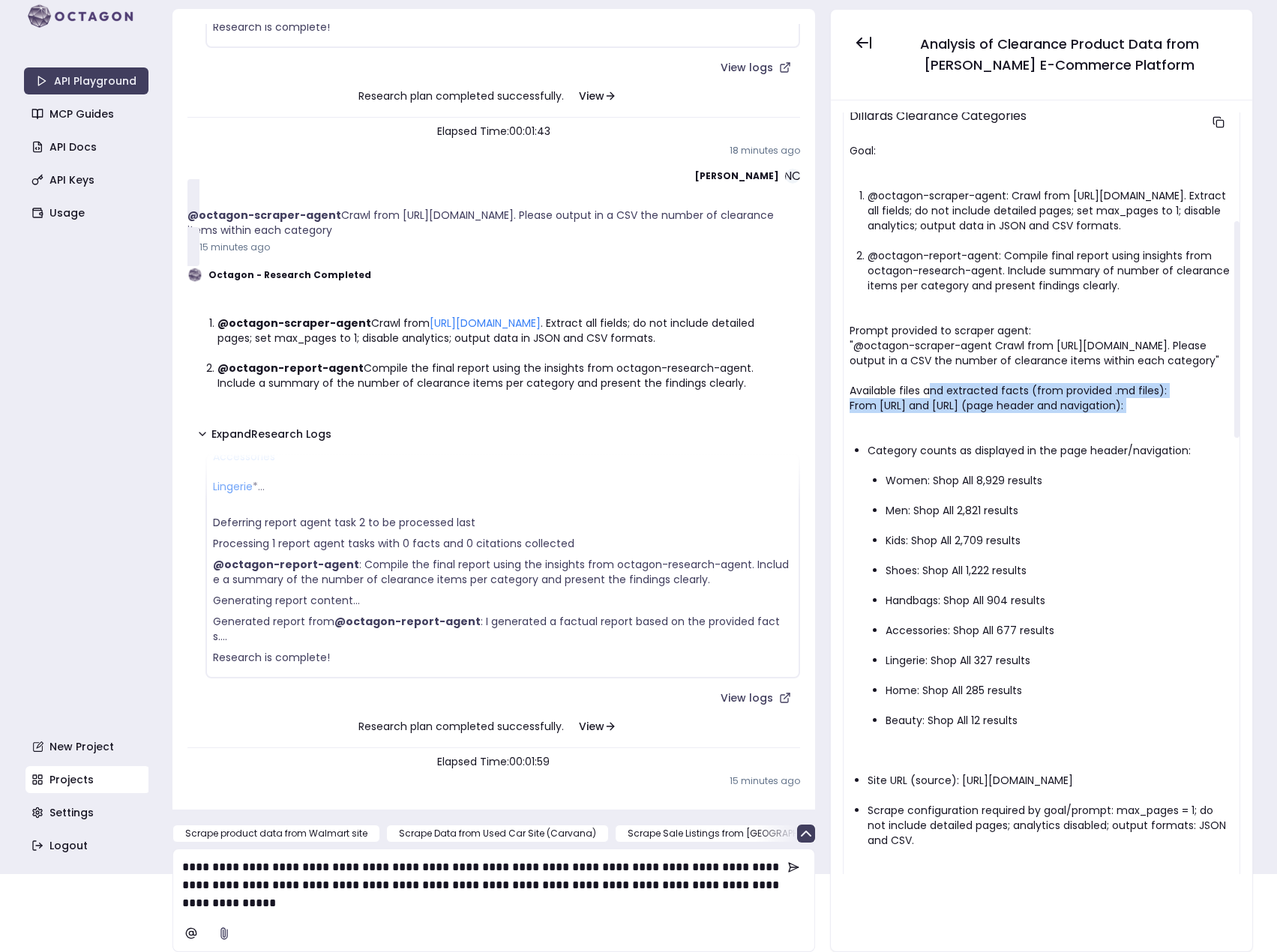
drag, startPoint x: 952, startPoint y: 493, endPoint x: 1004, endPoint y: 530, distance: 63.8
click at [1004, 530] on ul "Category counts as displayed in the page header/navigation: Women: Shop All 8,9…" at bounding box center [1042, 645] width 384 height 435
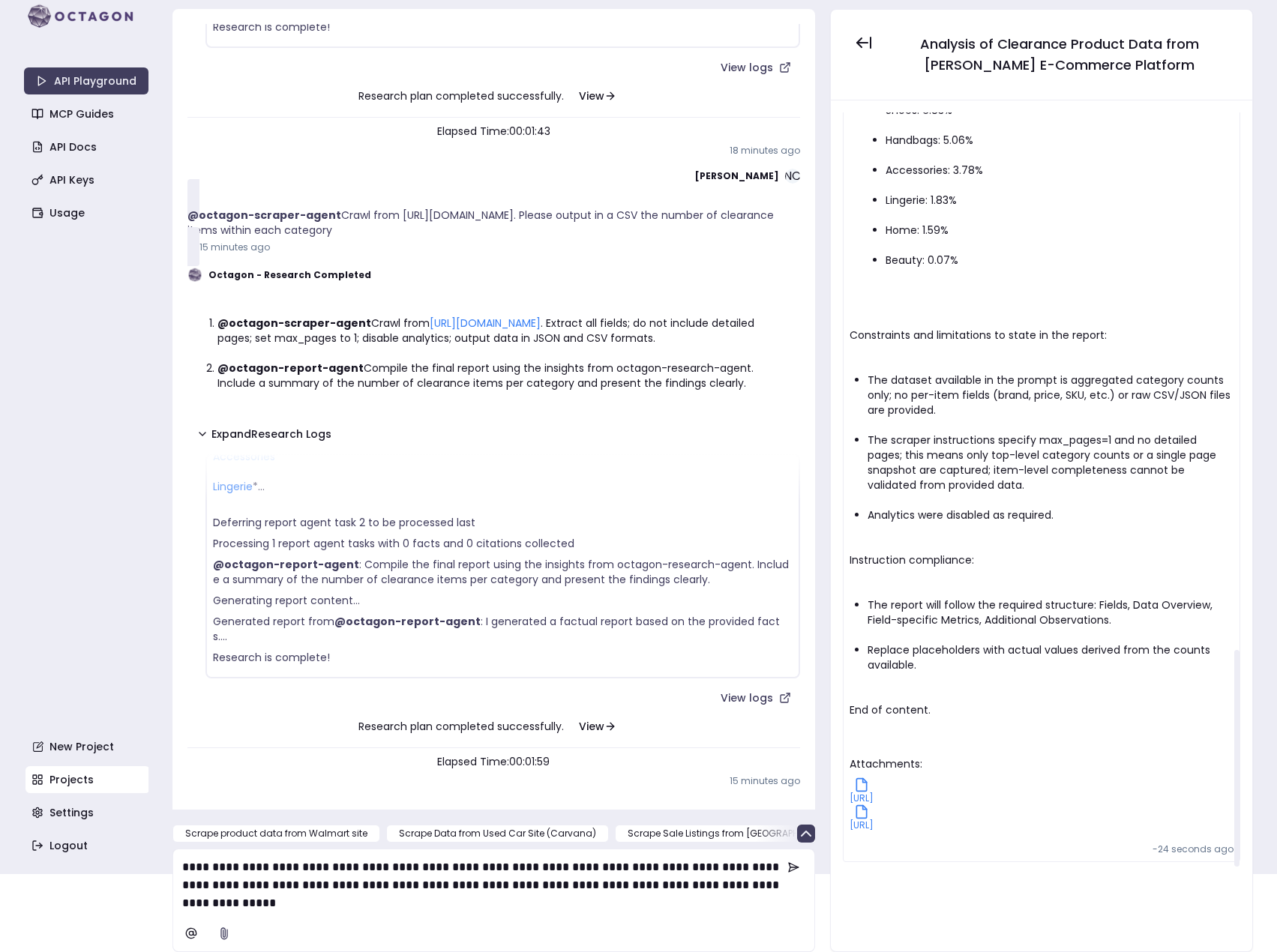
scroll to position [1910, 0]
click at [874, 777] on link "dillards.com-c-sale-clearance-1759159132.md" at bounding box center [862, 791] width 24 height 27
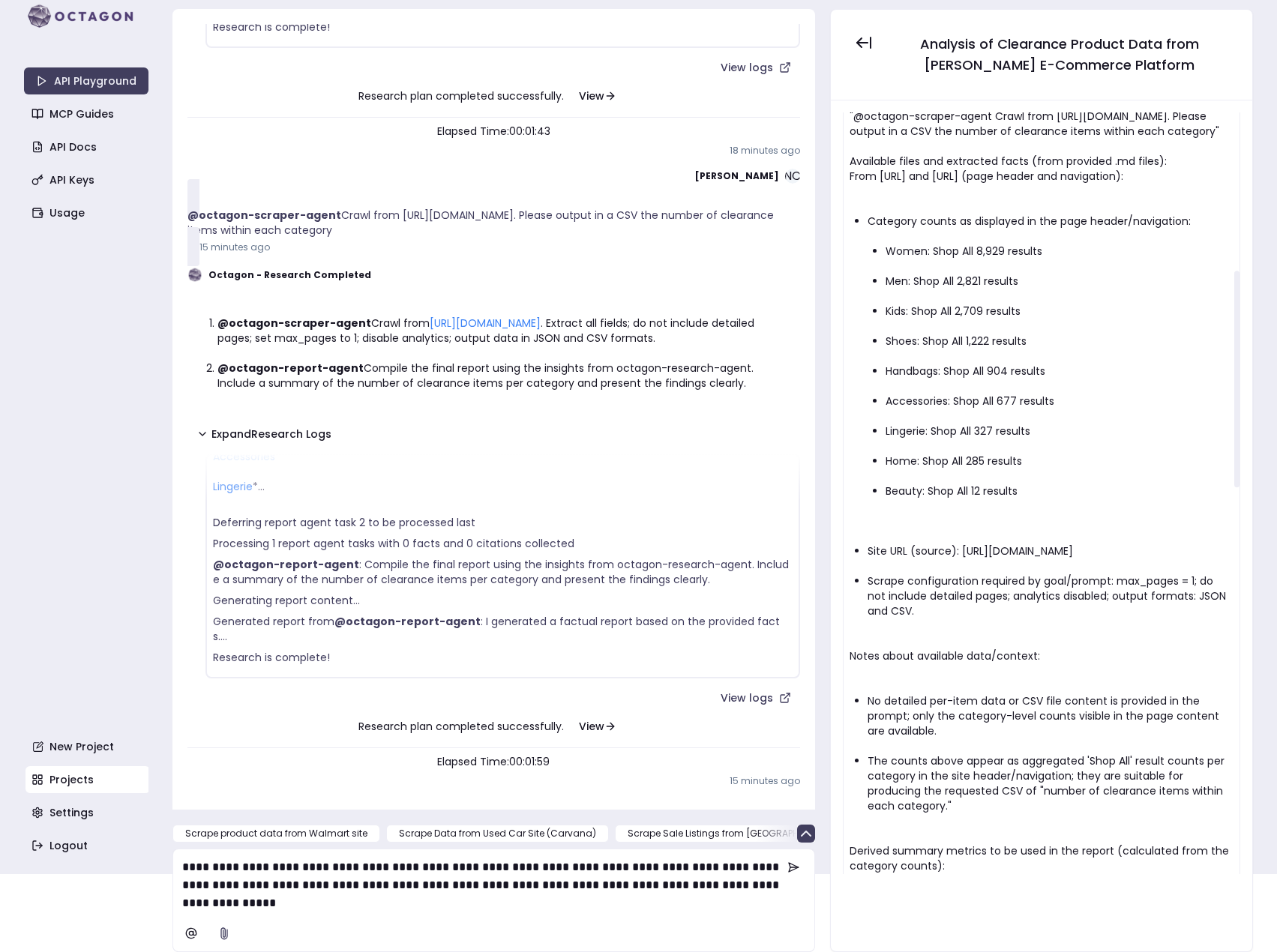
scroll to position [636, 0]
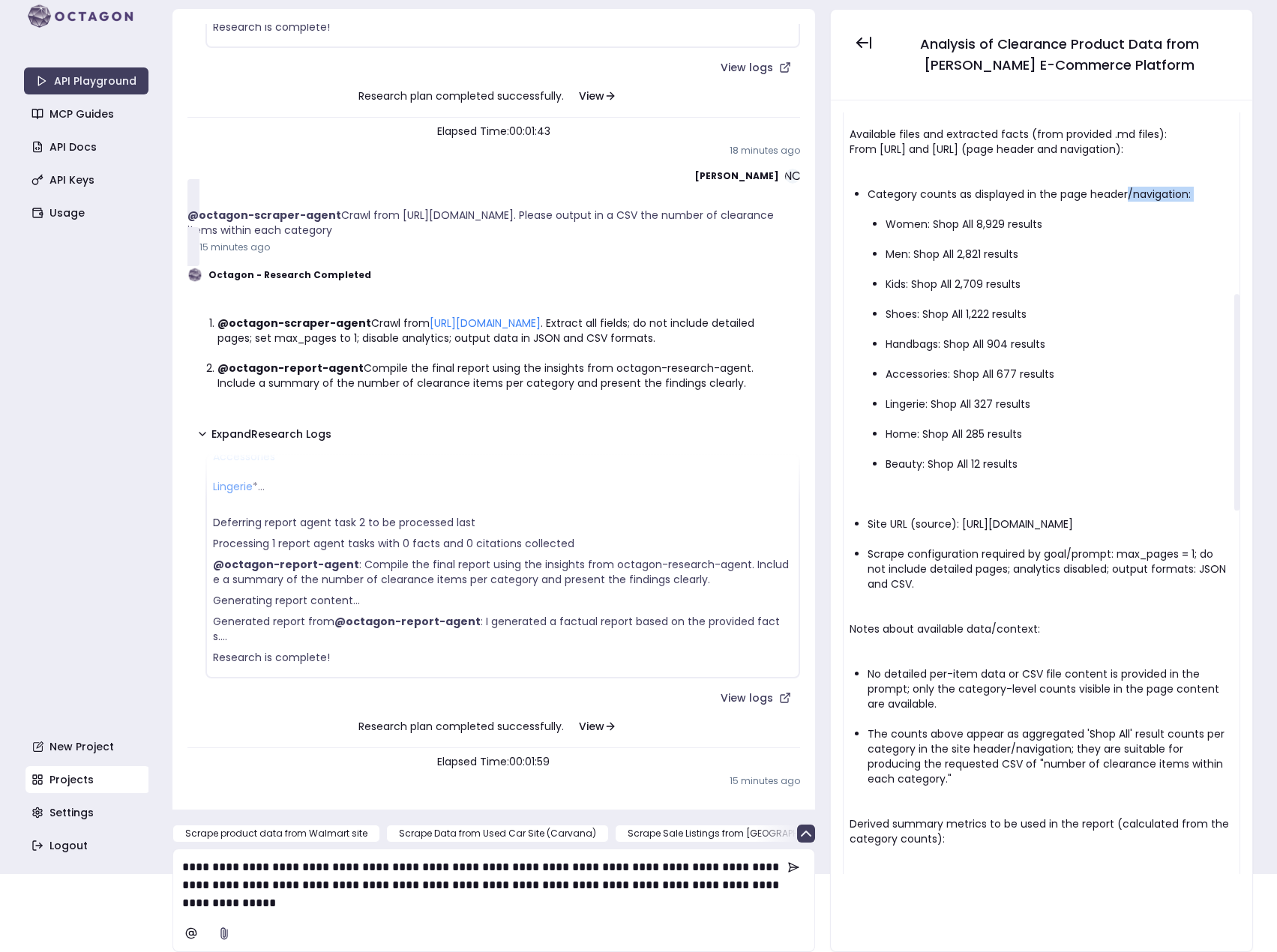
drag, startPoint x: 982, startPoint y: 300, endPoint x: 1129, endPoint y: 299, distance: 147.0
click at [1129, 299] on li "Category counts as displayed in the page header/navigation: Women: Shop All 8,9…" at bounding box center [1051, 344] width 366 height 315
drag, startPoint x: 938, startPoint y: 324, endPoint x: 919, endPoint y: 374, distance: 53.5
click at [919, 374] on ul "Women: Shop All 8,929 results Men: Shop All 2,821 results Kids: Shop All 2,709 …" at bounding box center [1051, 344] width 366 height 285
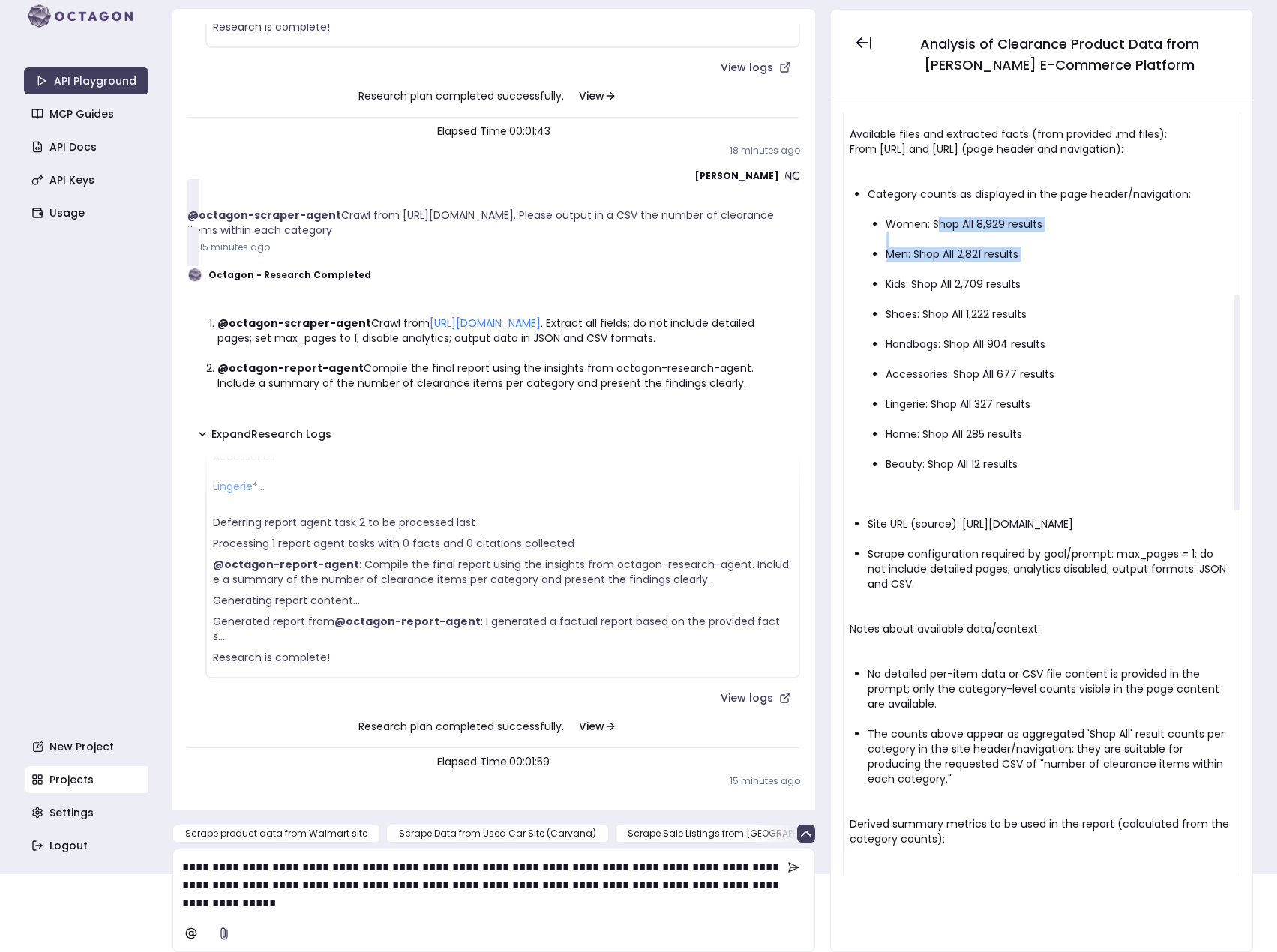
click at [919, 374] on ul "Women: Shop All 8,929 results Men: Shop All 2,821 results Kids: Shop All 2,709 …" at bounding box center [1051, 344] width 366 height 285
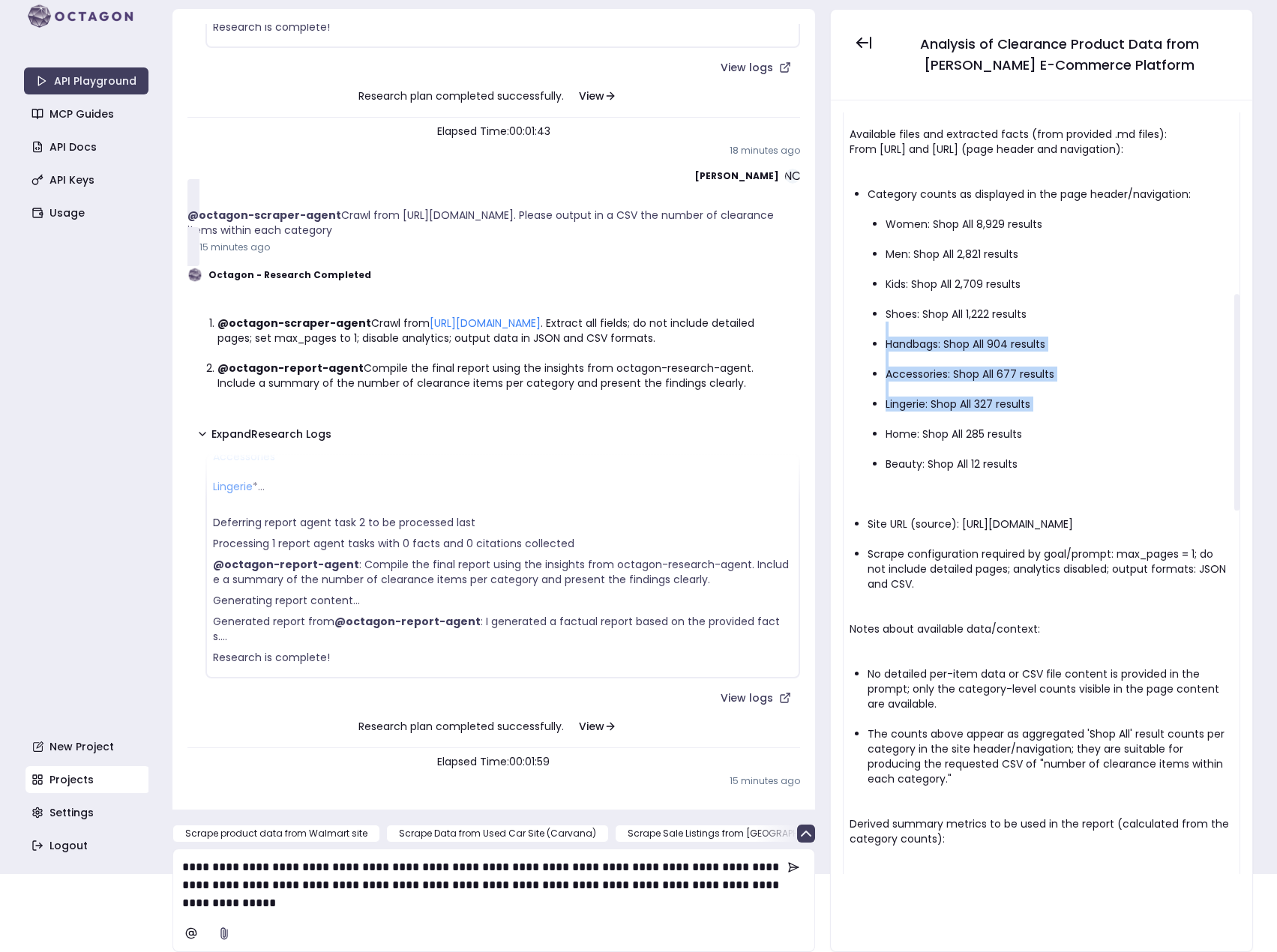
drag, startPoint x: 942, startPoint y: 507, endPoint x: 946, endPoint y: 526, distance: 19.4
click at [946, 486] on ul "Women: Shop All 8,929 results Men: Shop All 2,821 results Kids: Shop All 2,709 …" at bounding box center [1051, 344] width 366 height 285
drag, startPoint x: 975, startPoint y: 696, endPoint x: 1039, endPoint y: 706, distance: 64.8
click at [1039, 591] on li "Scrape configuration required by goal/prompt: max_pages = 1; do not include det…" at bounding box center [1051, 569] width 366 height 45
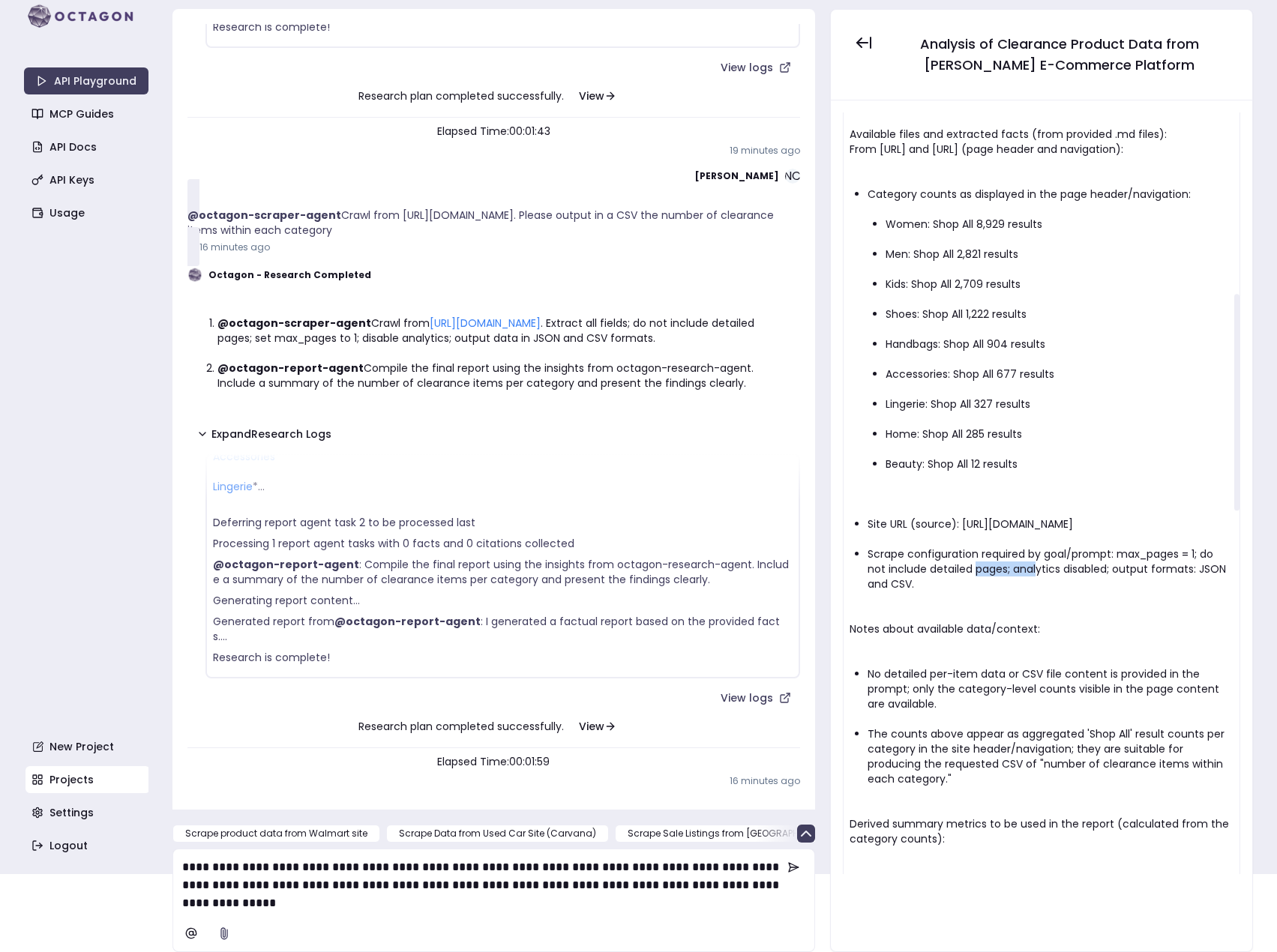
click at [1039, 591] on li "Scrape configuration required by goal/prompt: max_pages = 1; do not include det…" at bounding box center [1051, 569] width 366 height 45
drag, startPoint x: 1039, startPoint y: 706, endPoint x: 1092, endPoint y: 709, distance: 53.1
click at [1092, 591] on li "Scrape configuration required by goal/prompt: max_pages = 1; do not include det…" at bounding box center [1051, 569] width 366 height 45
click at [1092, 591] on li "Scrape configuration required by goal/prompt: max_pages = 1; do not include det…" at bounding box center [1051, 569] width 366 height 45
click at [1092, 591] on li "Scrape configuration required by goal/prompt: max_pages = 1; do not include det…" at bounding box center [1051, 569] width 366 height 45
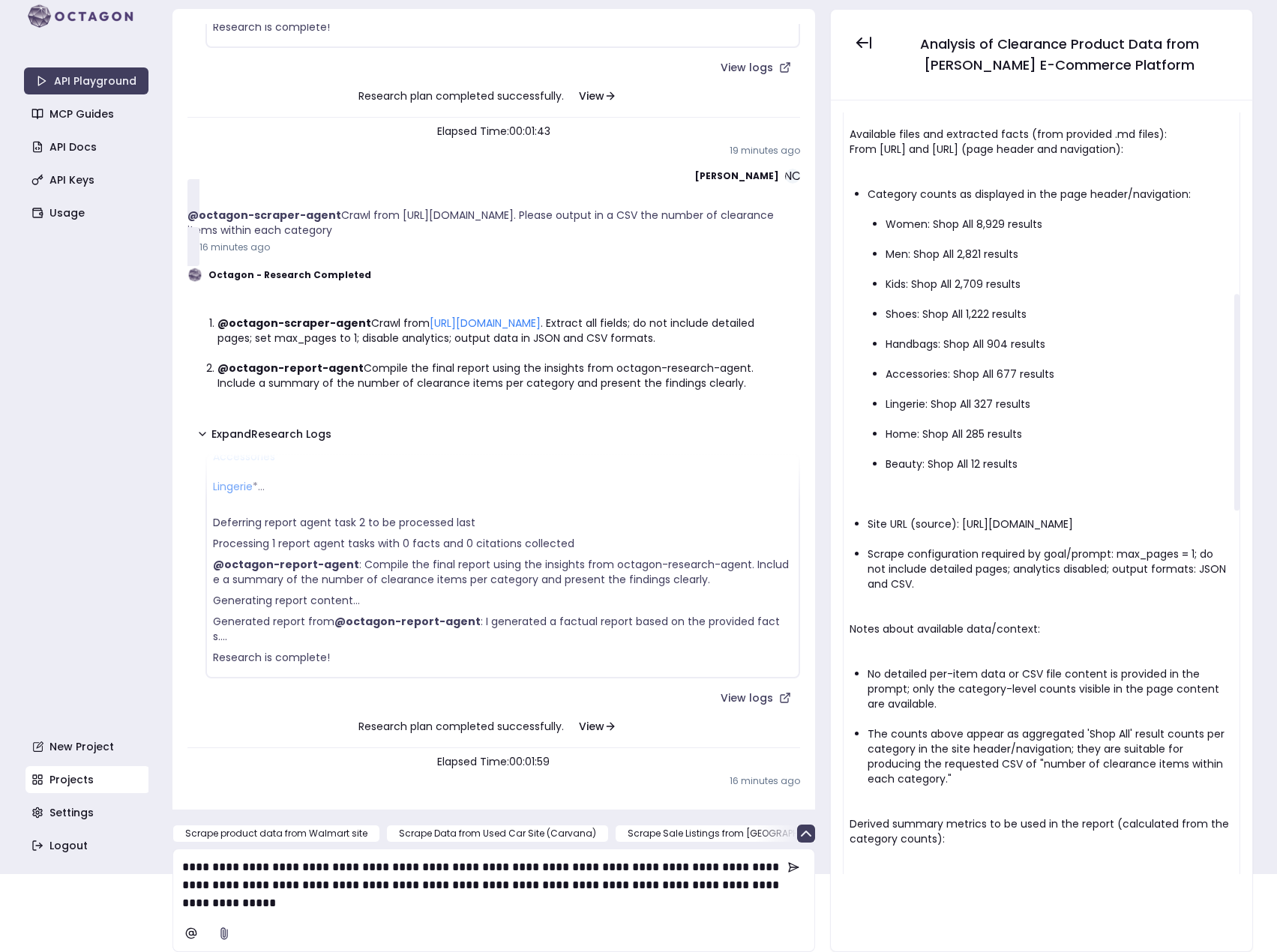
click at [1044, 606] on ul "Category counts as displayed in the page header/navigation: Women: Shop All 8,9…" at bounding box center [1042, 389] width 384 height 435
click at [605, 908] on p "**********" at bounding box center [483, 885] width 601 height 54
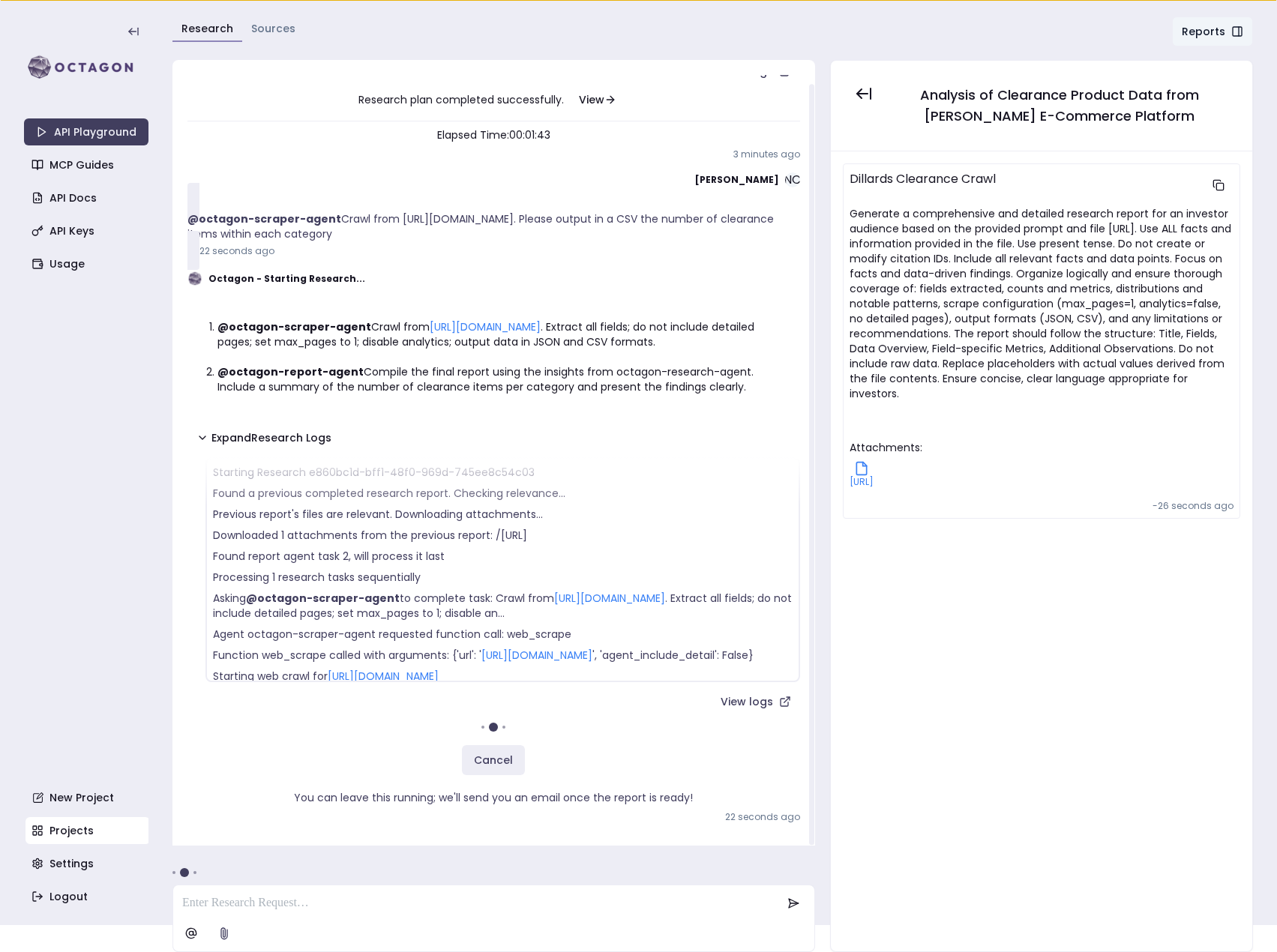
scroll to position [45, 0]
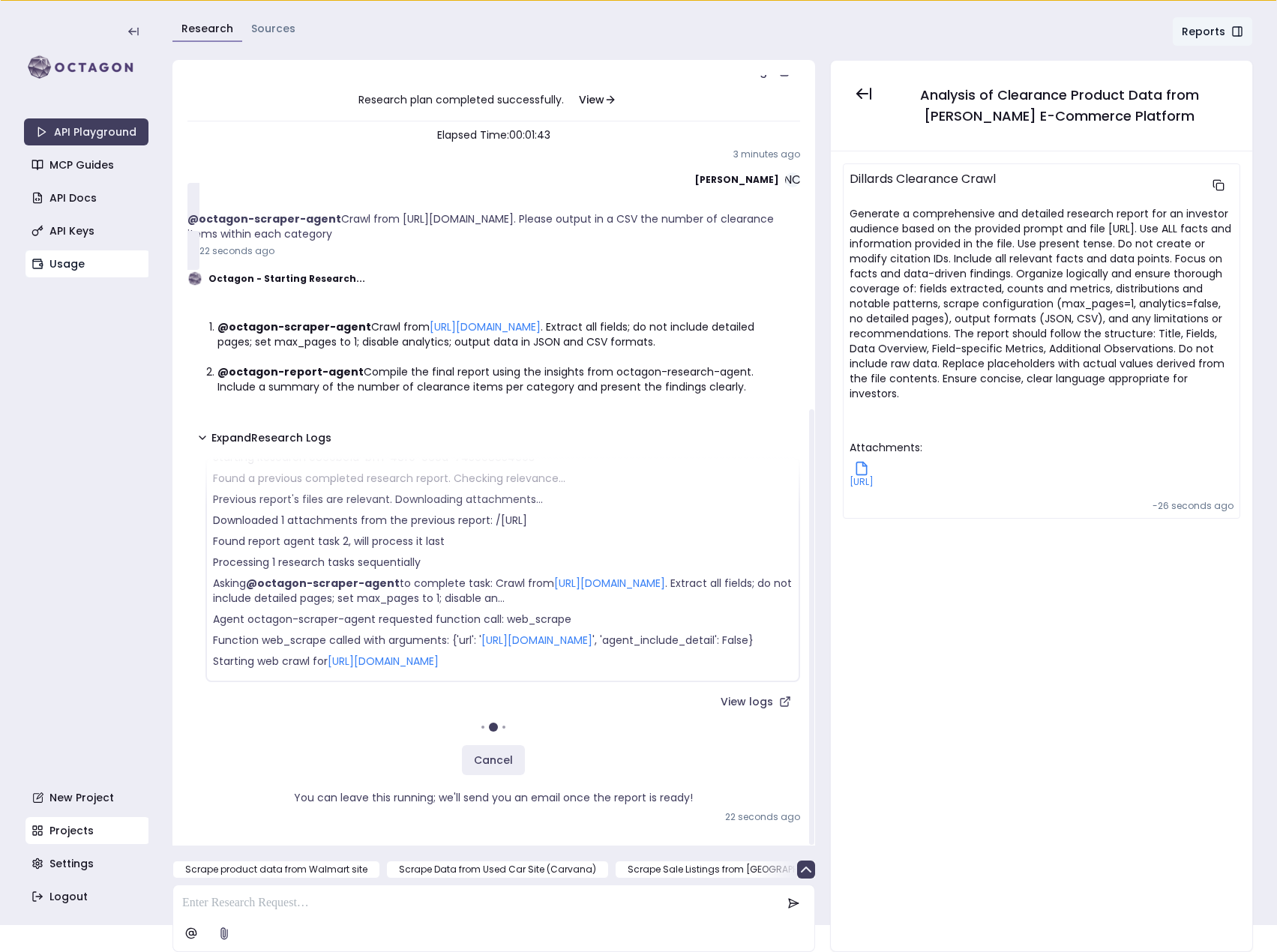
click at [47, 268] on link "Usage" at bounding box center [88, 264] width 125 height 27
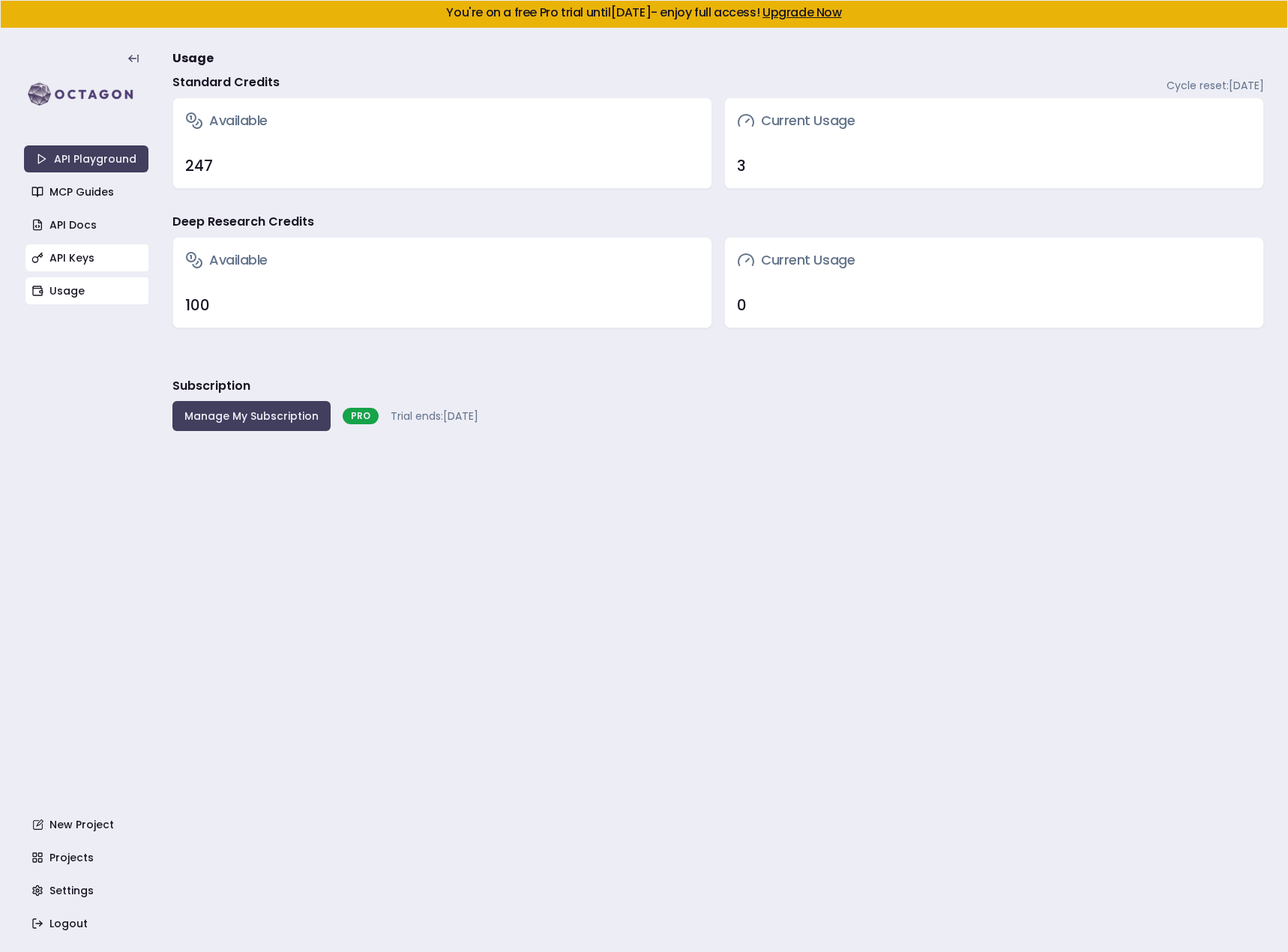
click at [104, 260] on link "API Keys" at bounding box center [88, 258] width 125 height 27
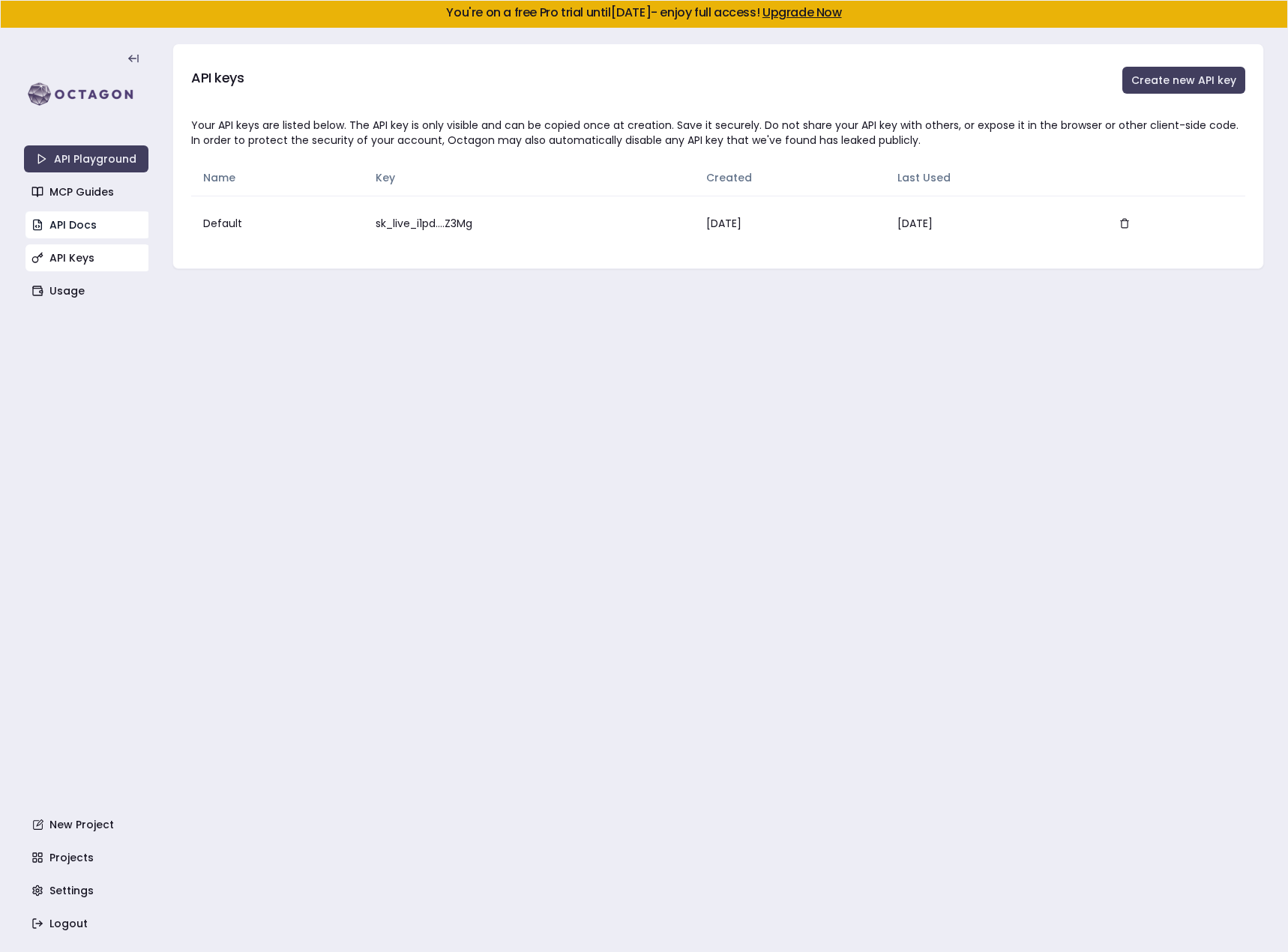
click at [93, 234] on link "API Docs" at bounding box center [88, 225] width 125 height 27
